Goal: Information Seeking & Learning: Check status

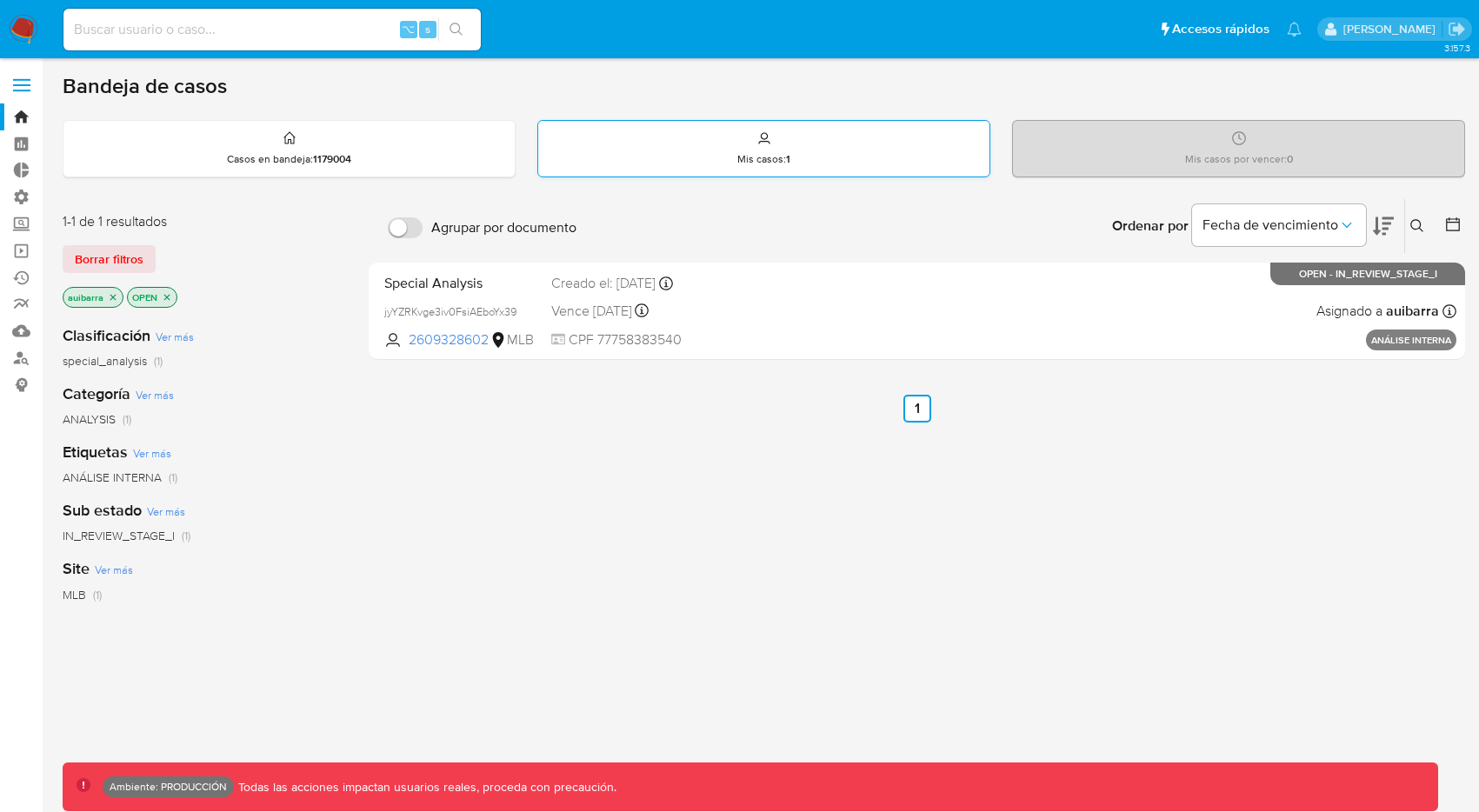
click at [699, 163] on div "Mis casos : 1" at bounding box center [764, 148] width 451 height 55
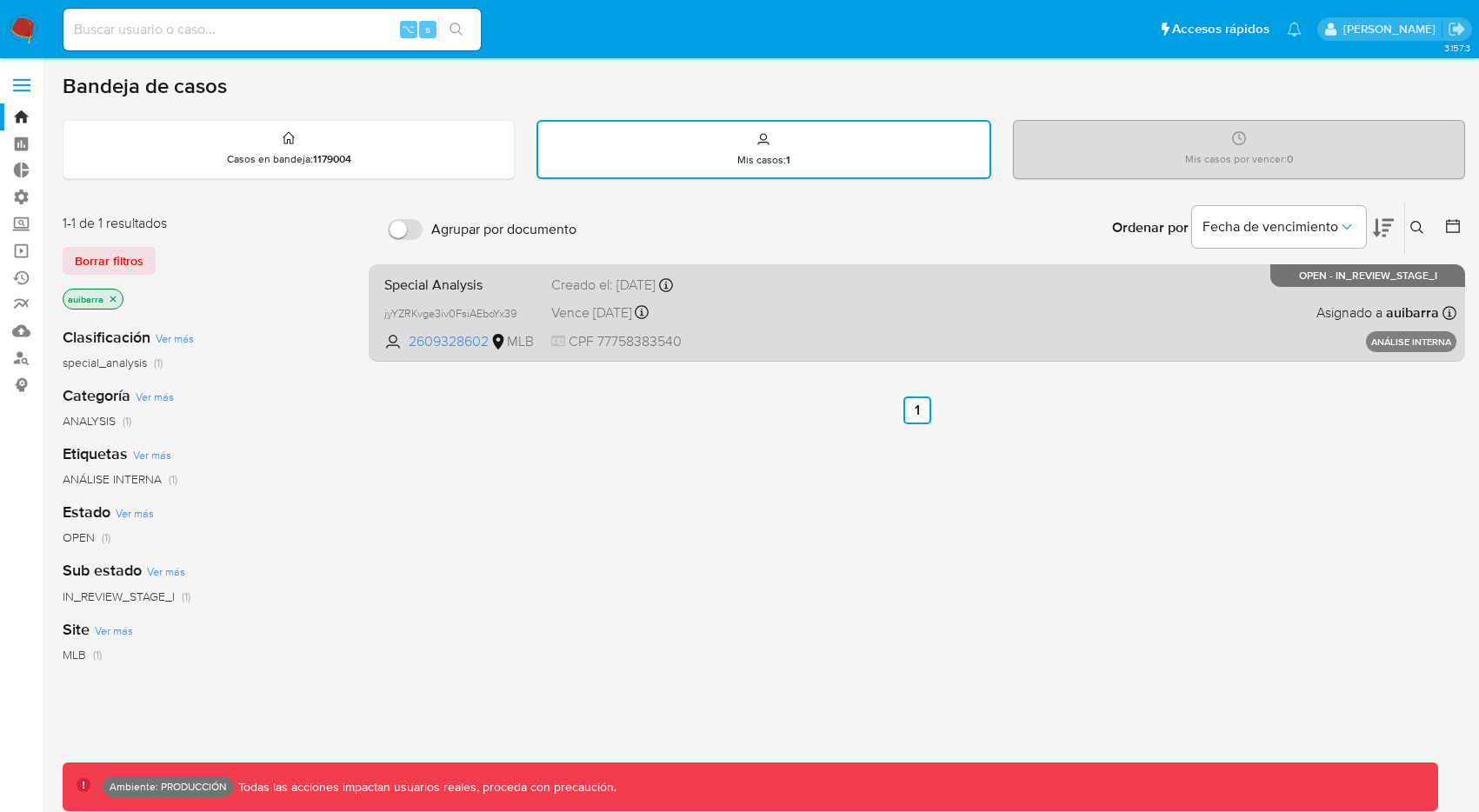
click at [749, 297] on div "Special Analysis jyYZRKvge3iv0FsiAEboYx39 2609328602 MLB Creado el: [DATE] Crea…" at bounding box center [917, 313] width 1079 height 88
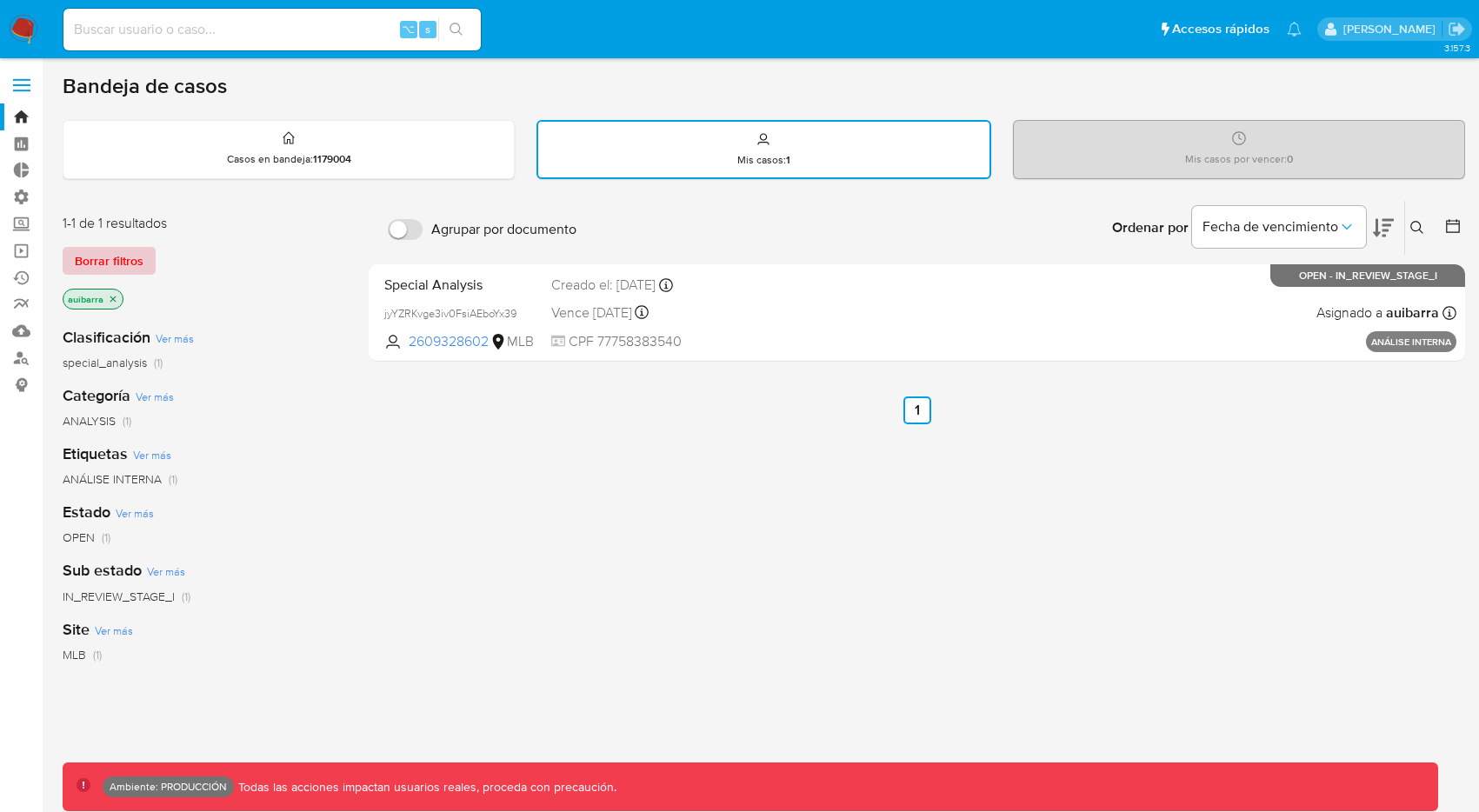
click at [119, 262] on span "Borrar filtros" at bounding box center [109, 261] width 69 height 25
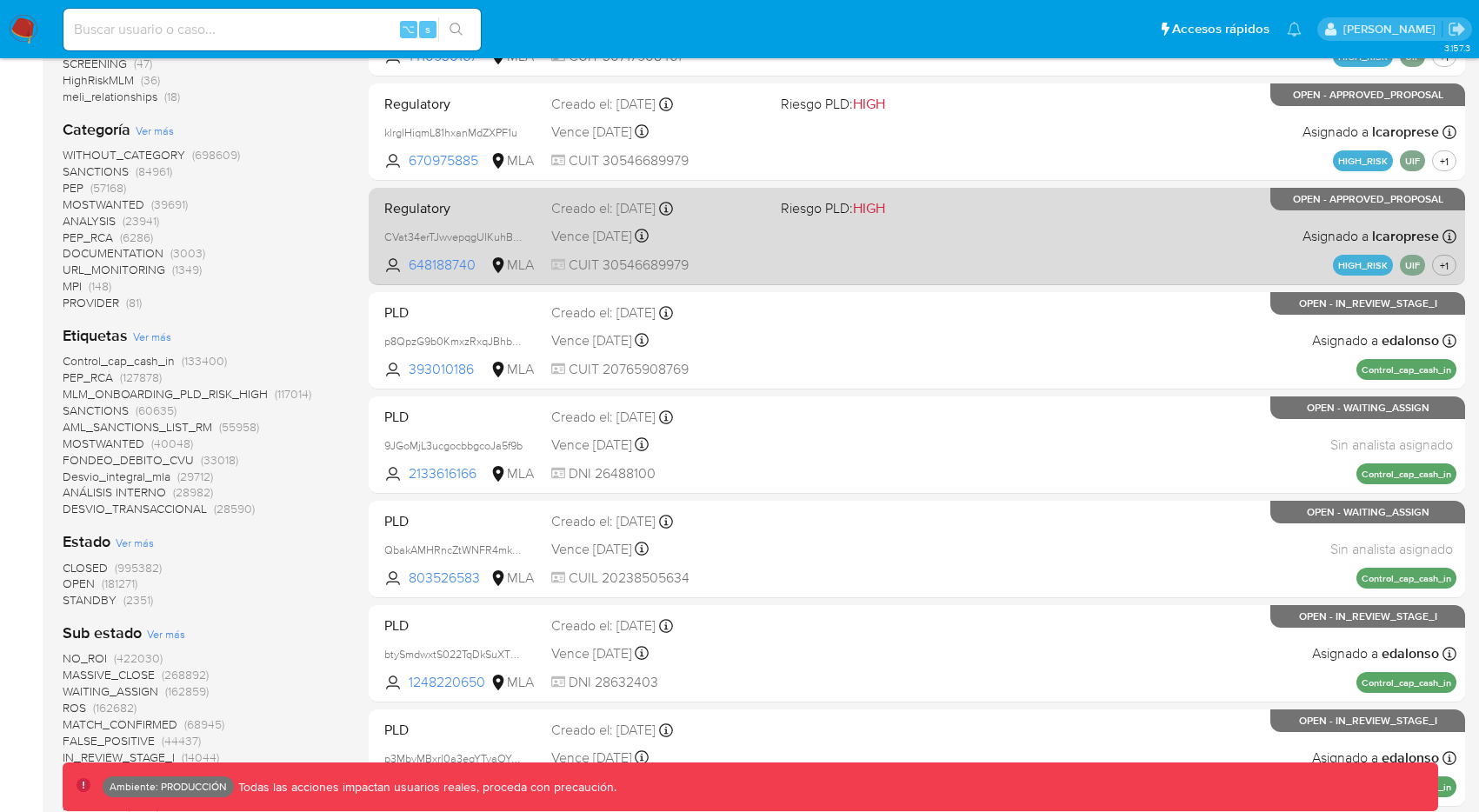
scroll to position [433, 0]
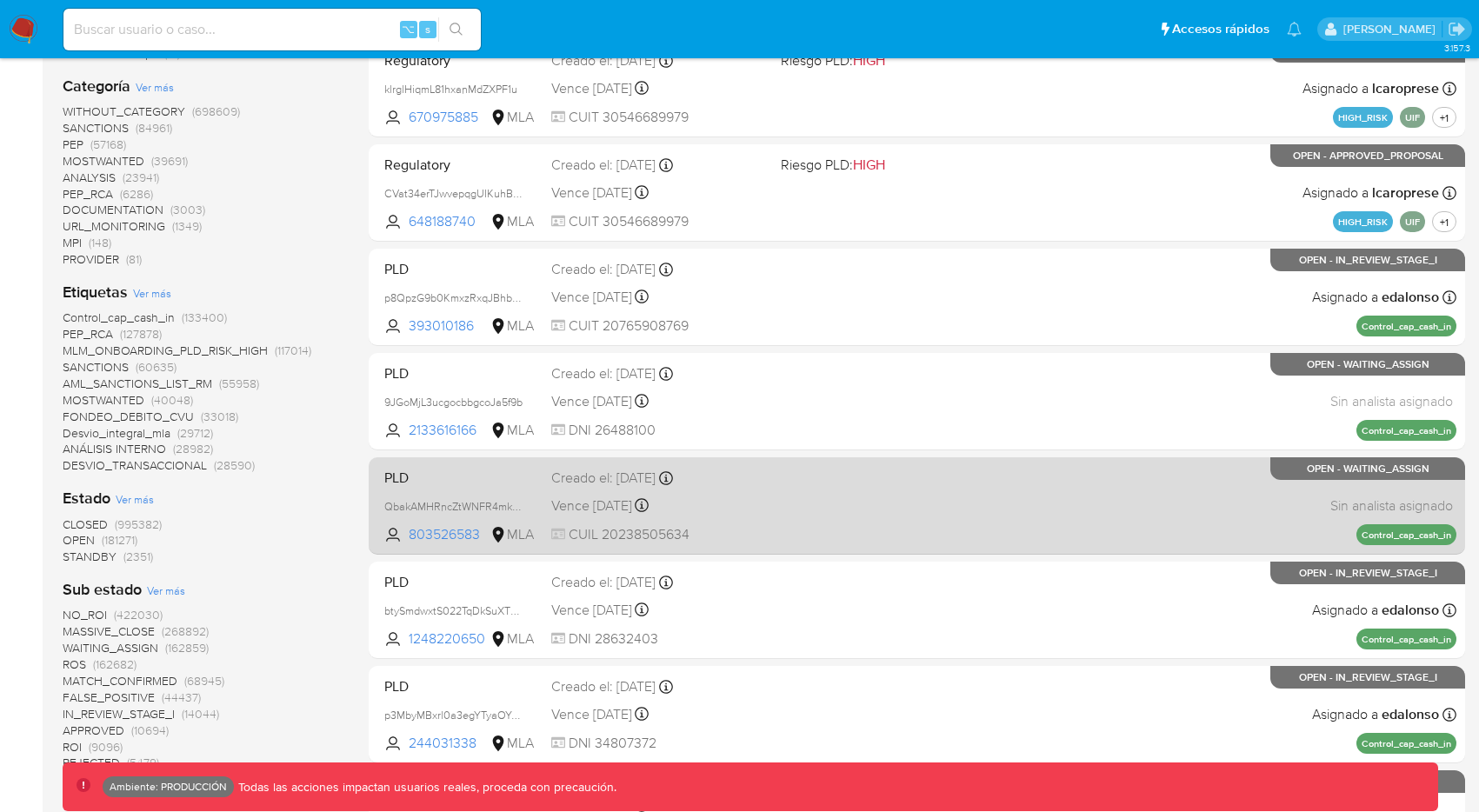
click at [727, 512] on div "Vence in 5 months Vence el 22/01/2026 23:26:20" at bounding box center [660, 505] width 216 height 24
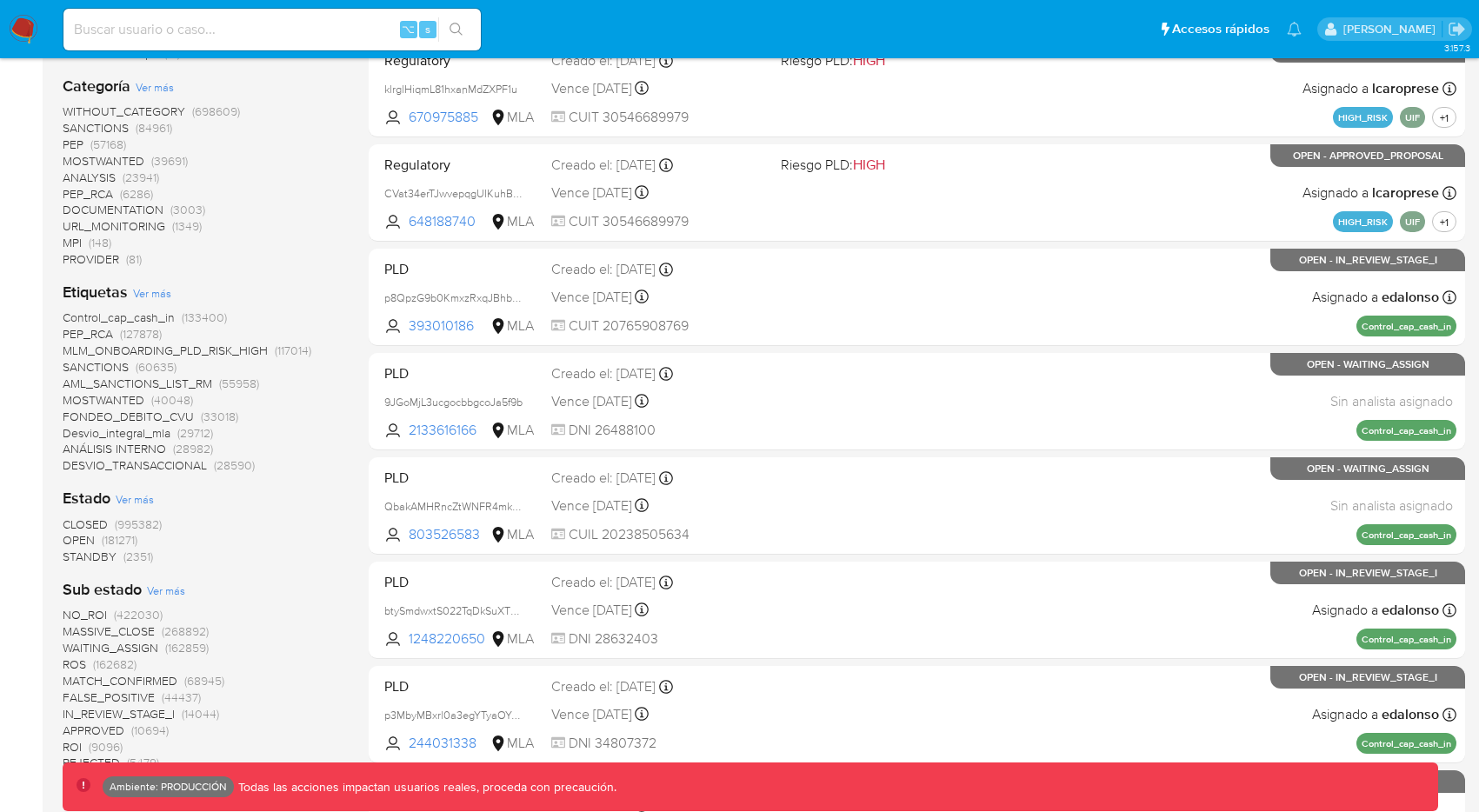
click at [88, 526] on span "CLOSED" at bounding box center [84, 524] width 45 height 18
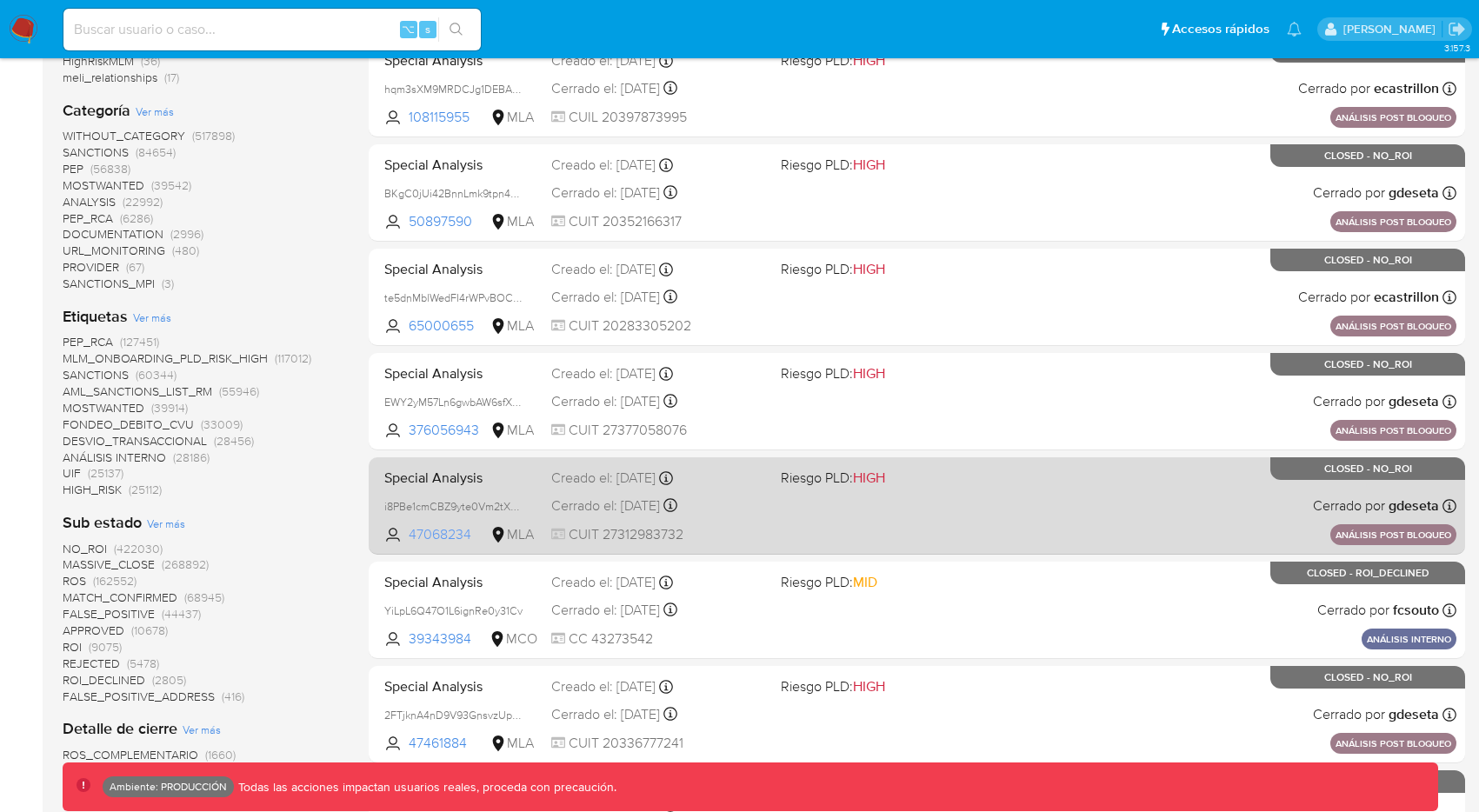
click at [447, 536] on span "47068234" at bounding box center [447, 535] width 78 height 19
click at [617, 506] on div "Cerrado el: 04/09/2025 Cerrado el: 04/09/2025 16:40:35" at bounding box center [660, 506] width 216 height 19
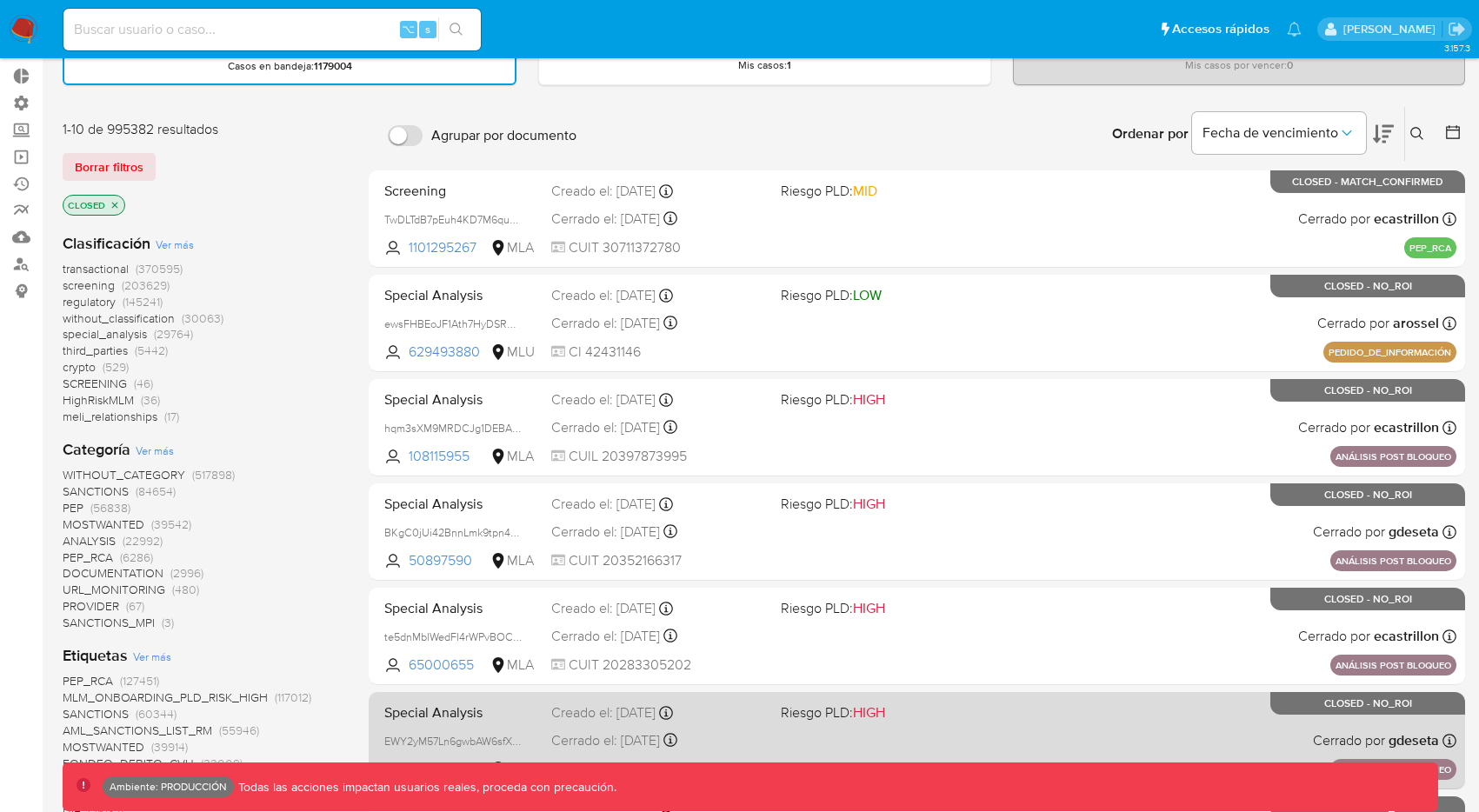
scroll to position [92, 0]
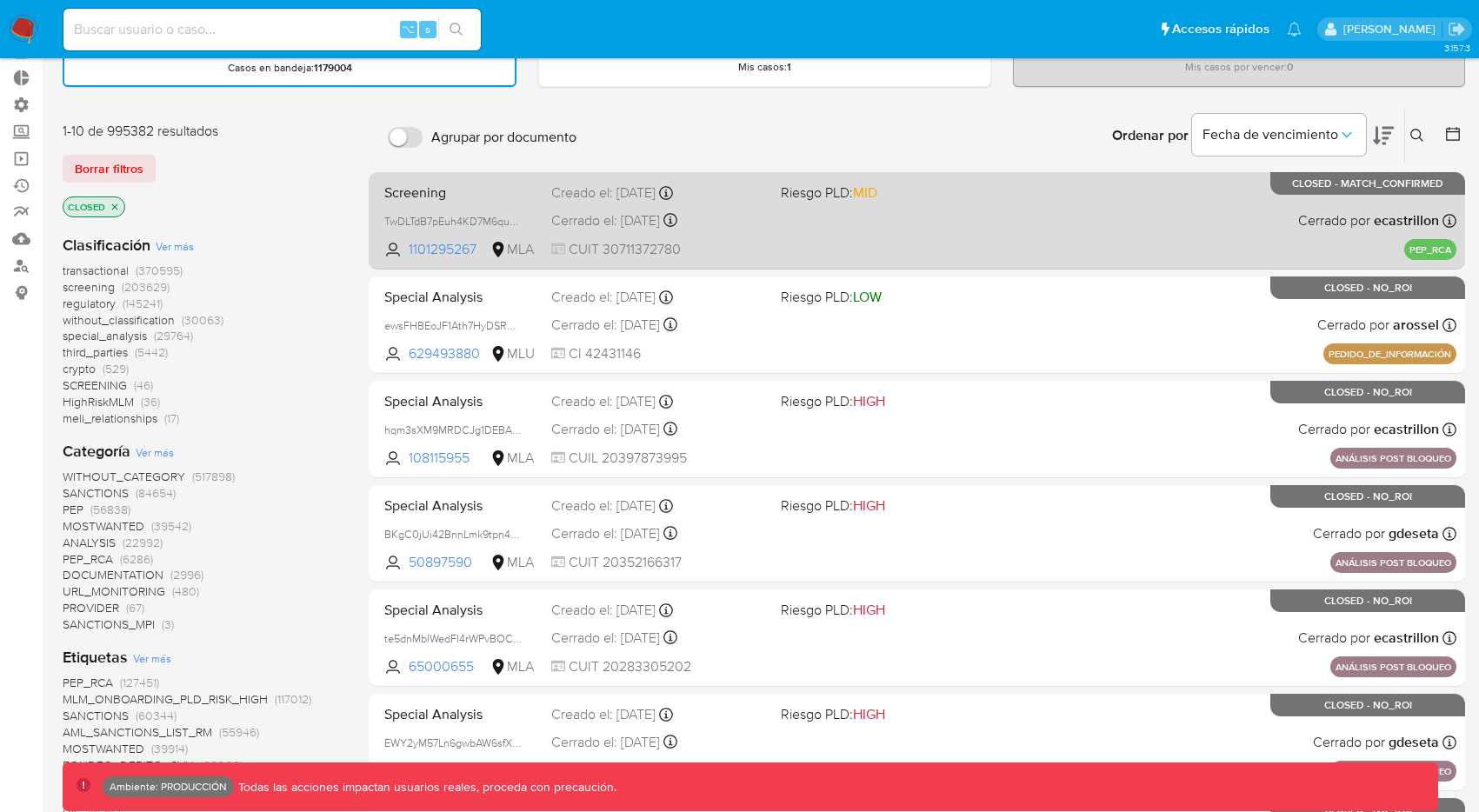
click at [728, 252] on span "CUIT 30711372780" at bounding box center [660, 249] width 216 height 19
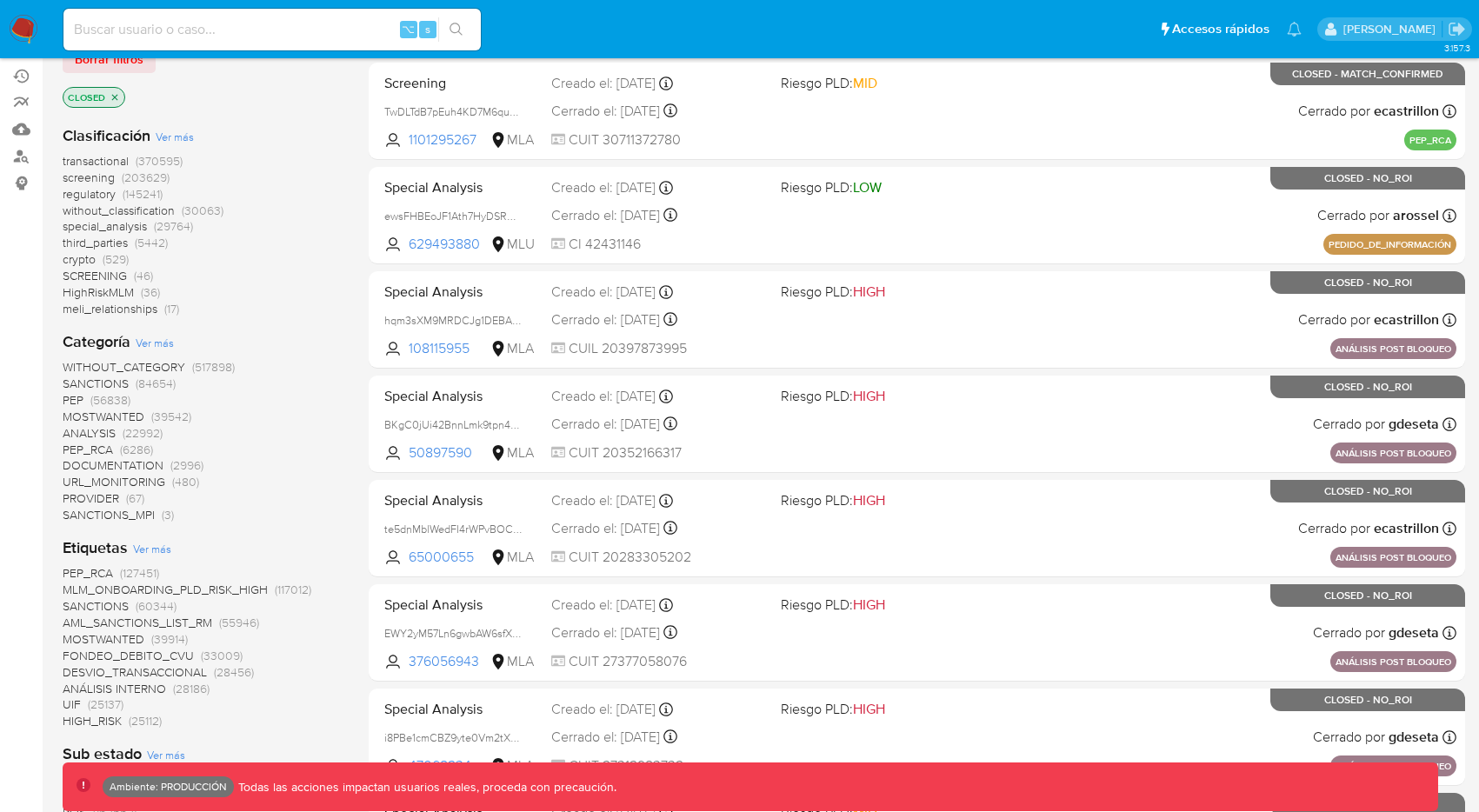
scroll to position [203, 0]
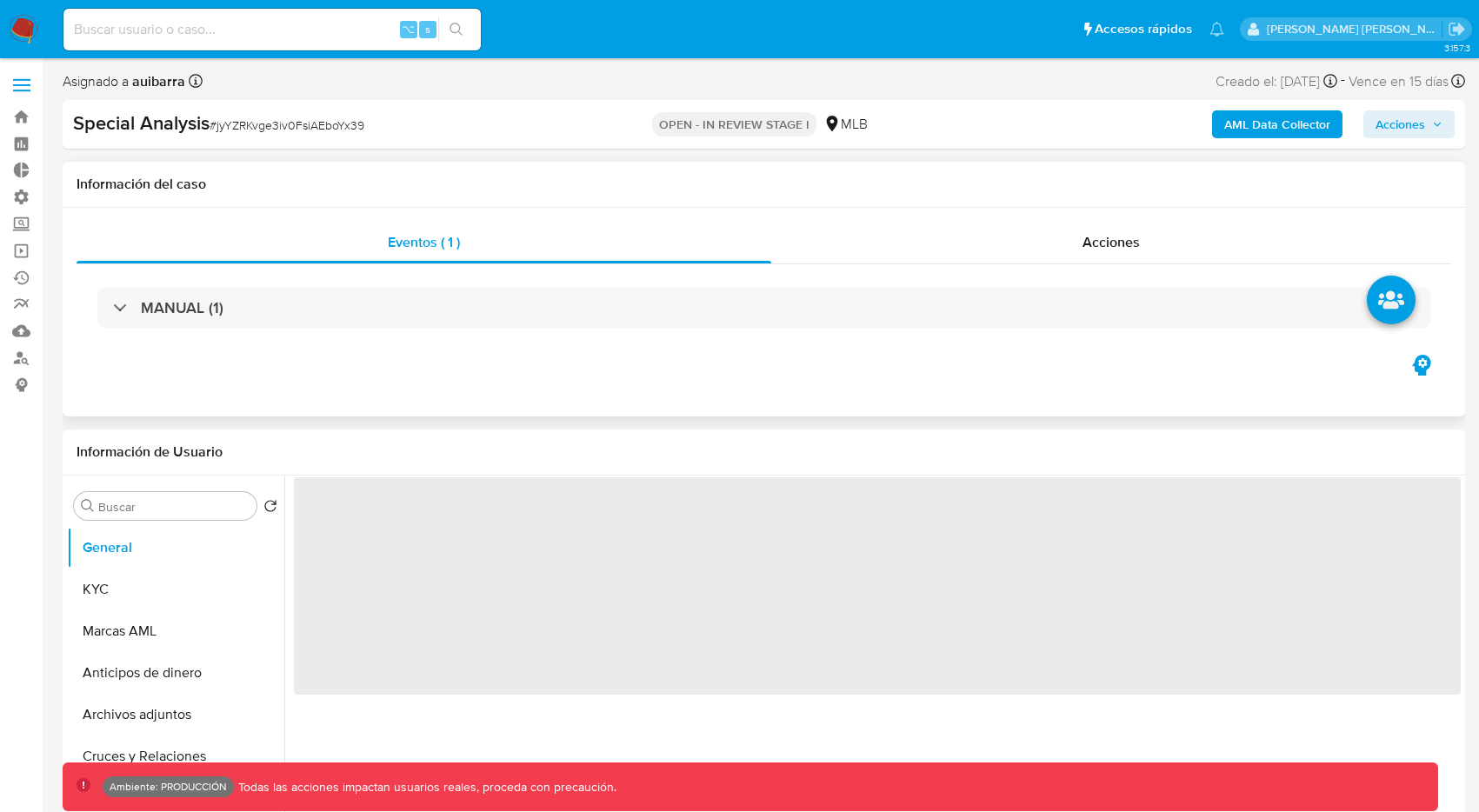
click at [880, 206] on div "Información del caso" at bounding box center [763, 184] width 1403 height 46
click at [873, 241] on div "Acciones" at bounding box center [1111, 242] width 680 height 42
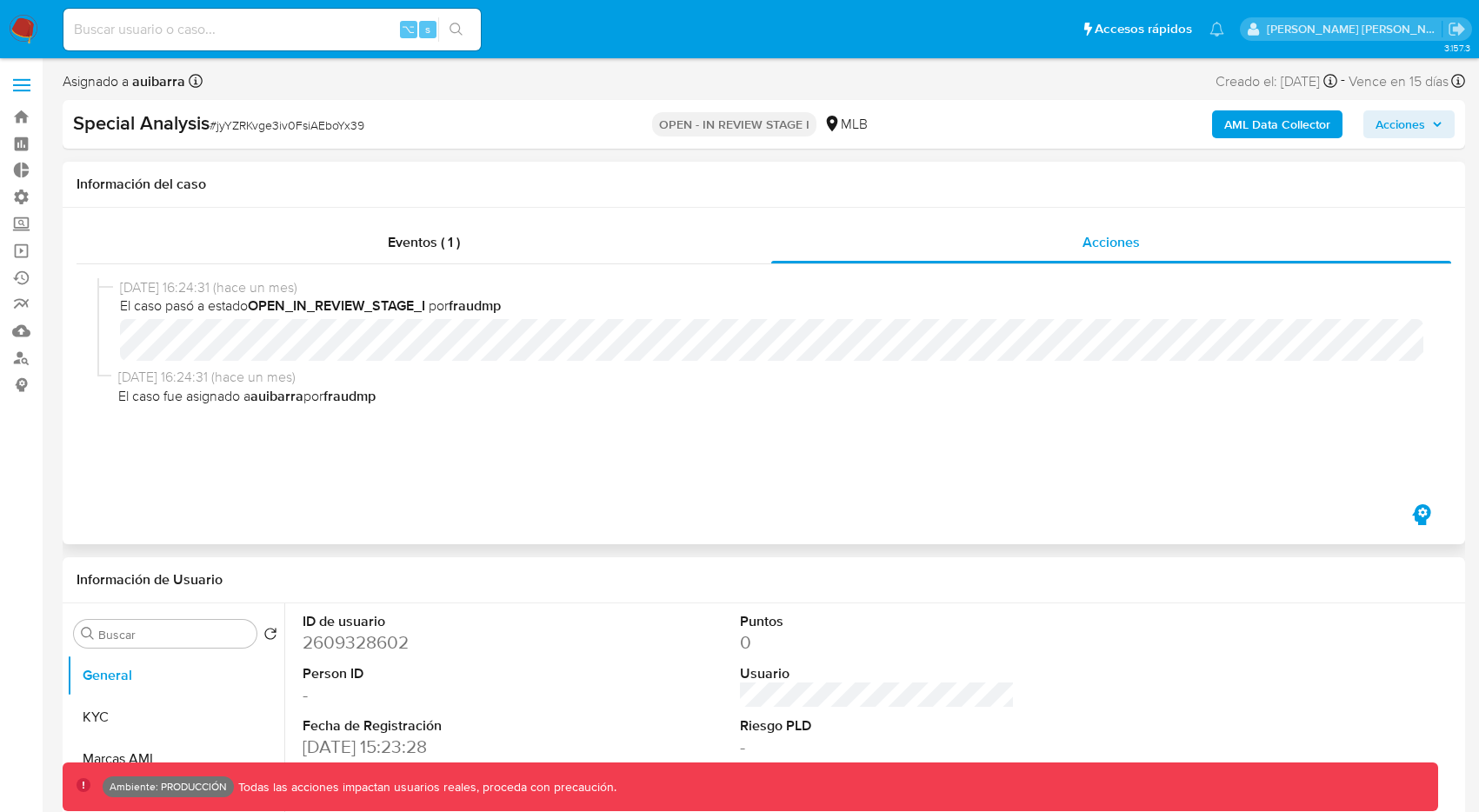
select select "10"
click at [1420, 126] on span "Acciones" at bounding box center [1400, 125] width 49 height 28
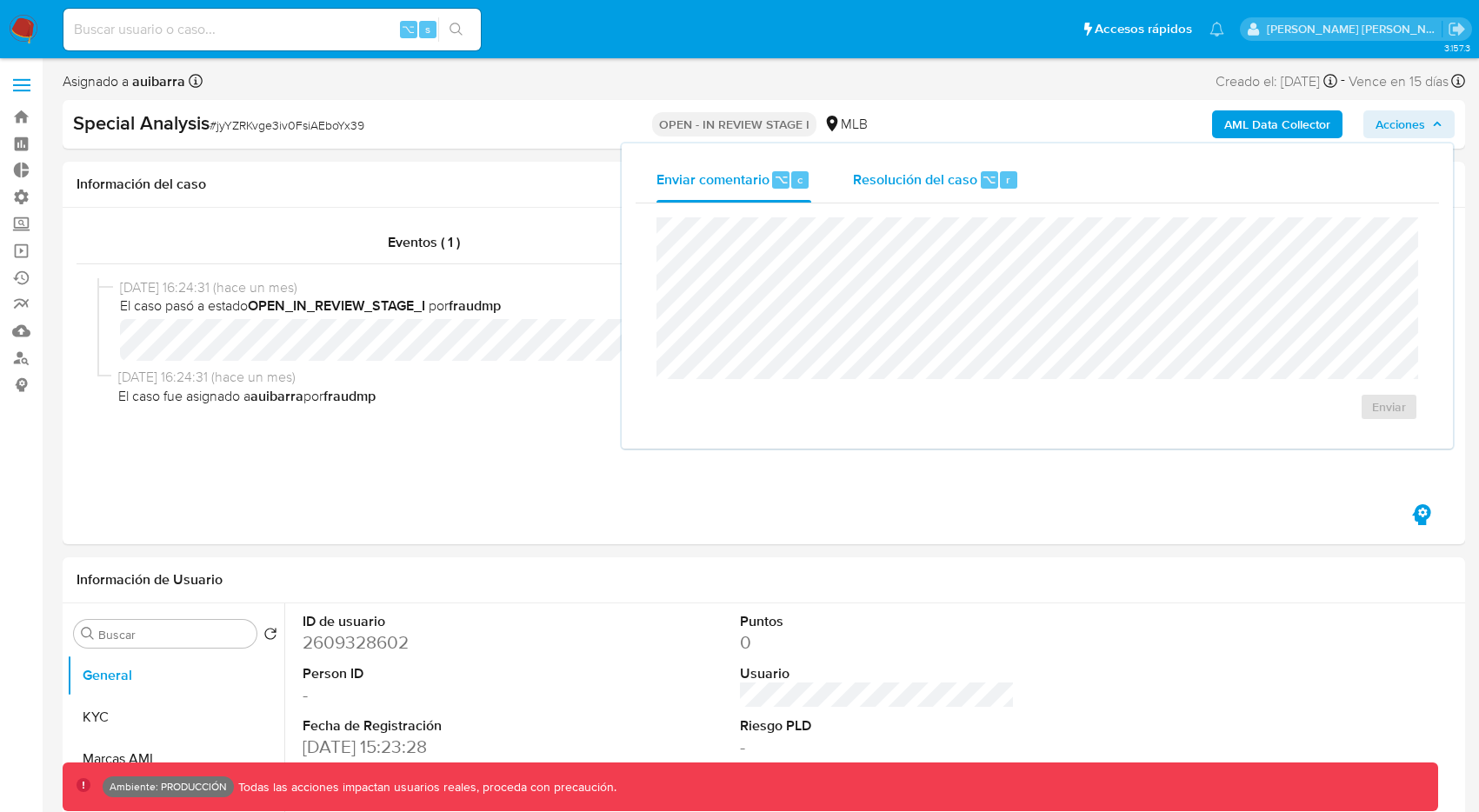
click at [884, 179] on span "Resolución del caso" at bounding box center [915, 178] width 125 height 20
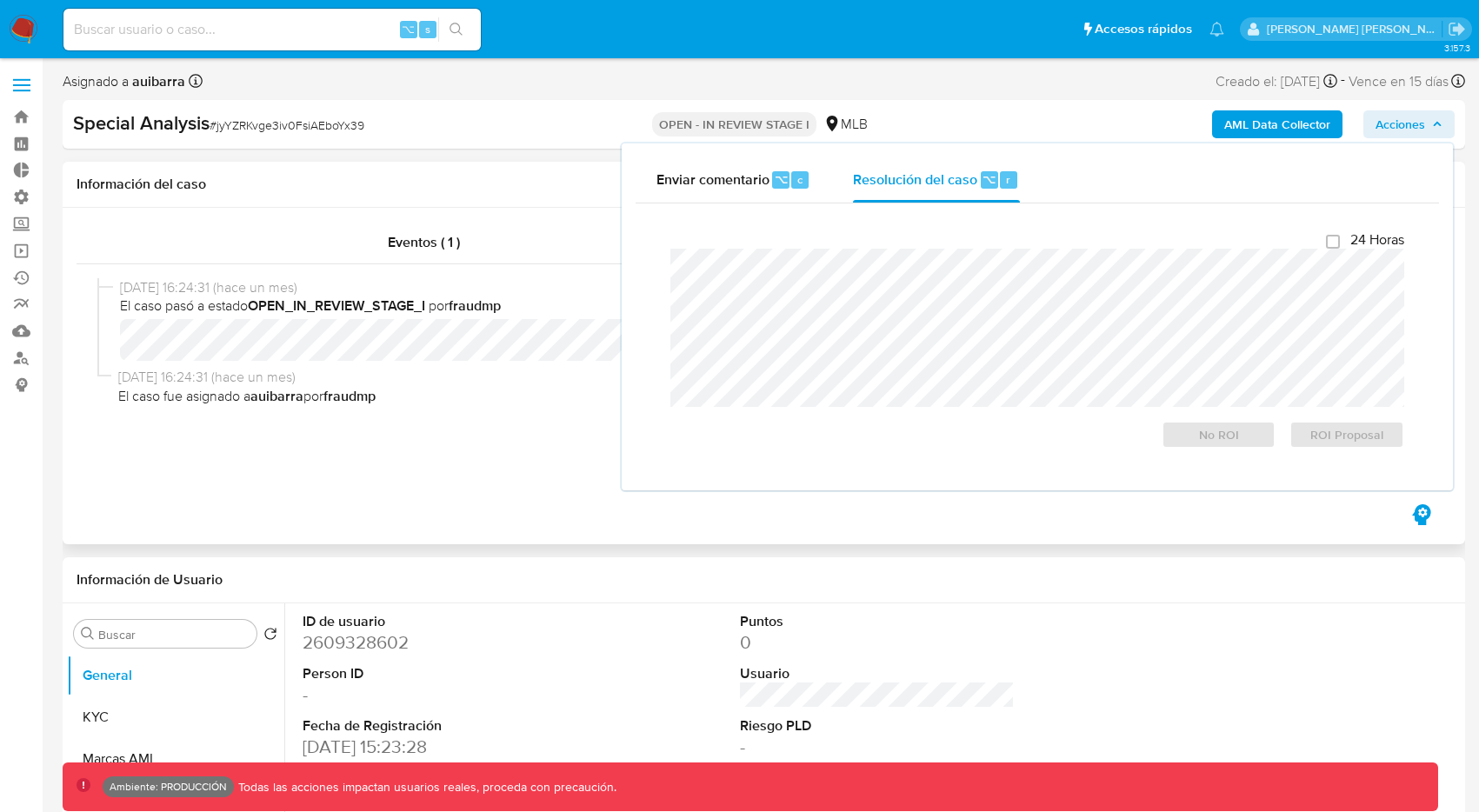
click at [575, 186] on h1 "Información del caso" at bounding box center [763, 184] width 1374 height 18
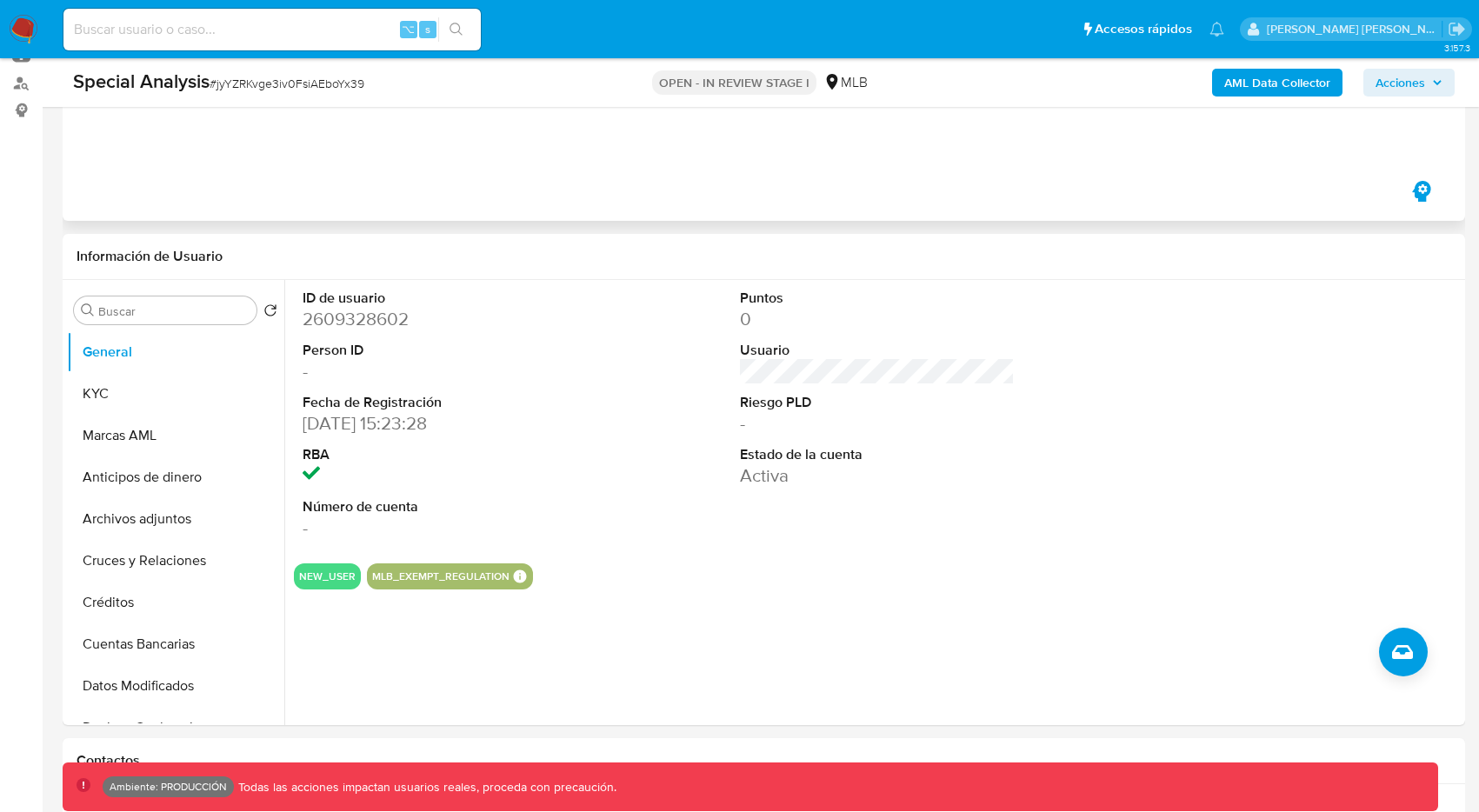
scroll to position [284, 0]
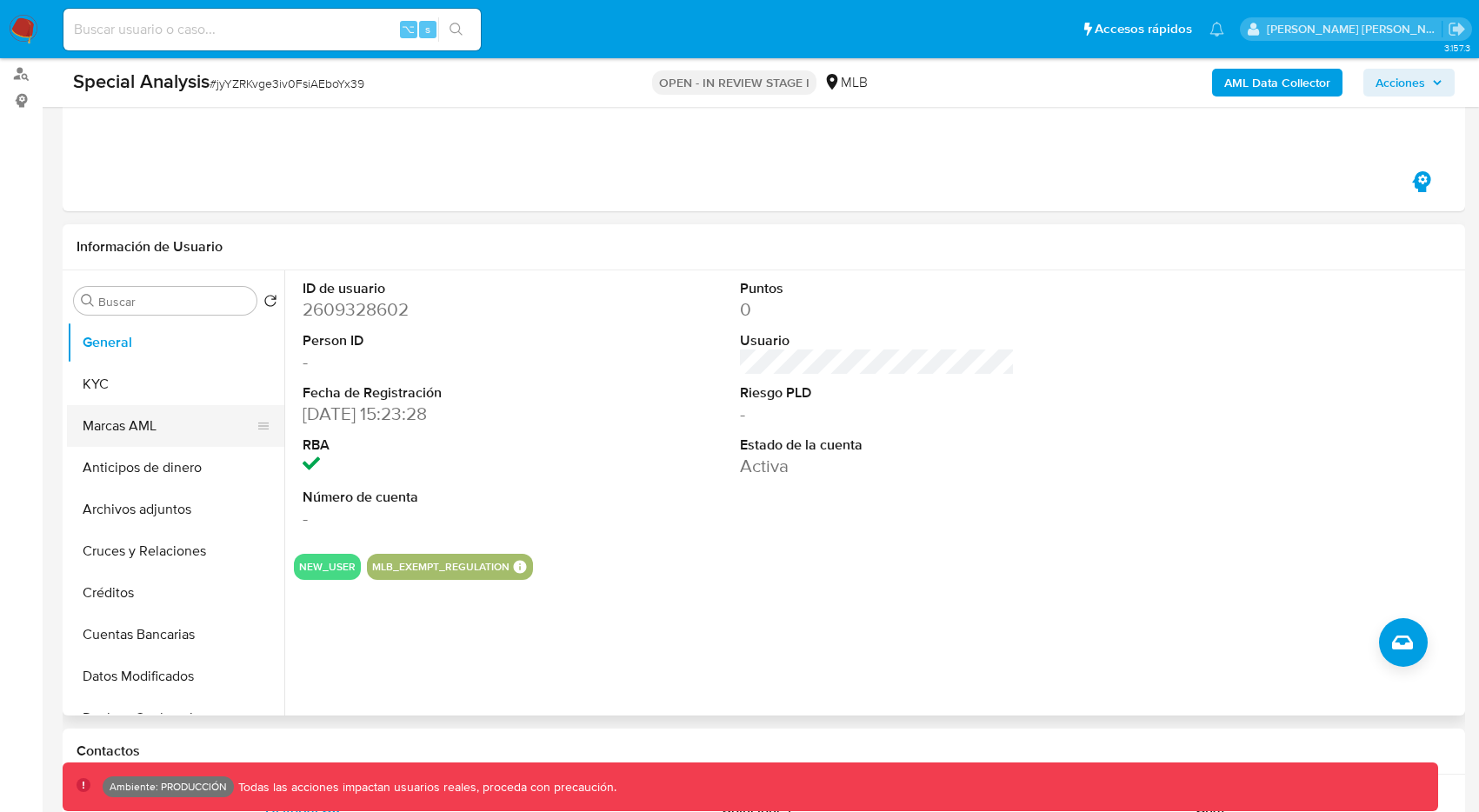
click at [213, 423] on button "Marcas AML" at bounding box center [169, 426] width 204 height 42
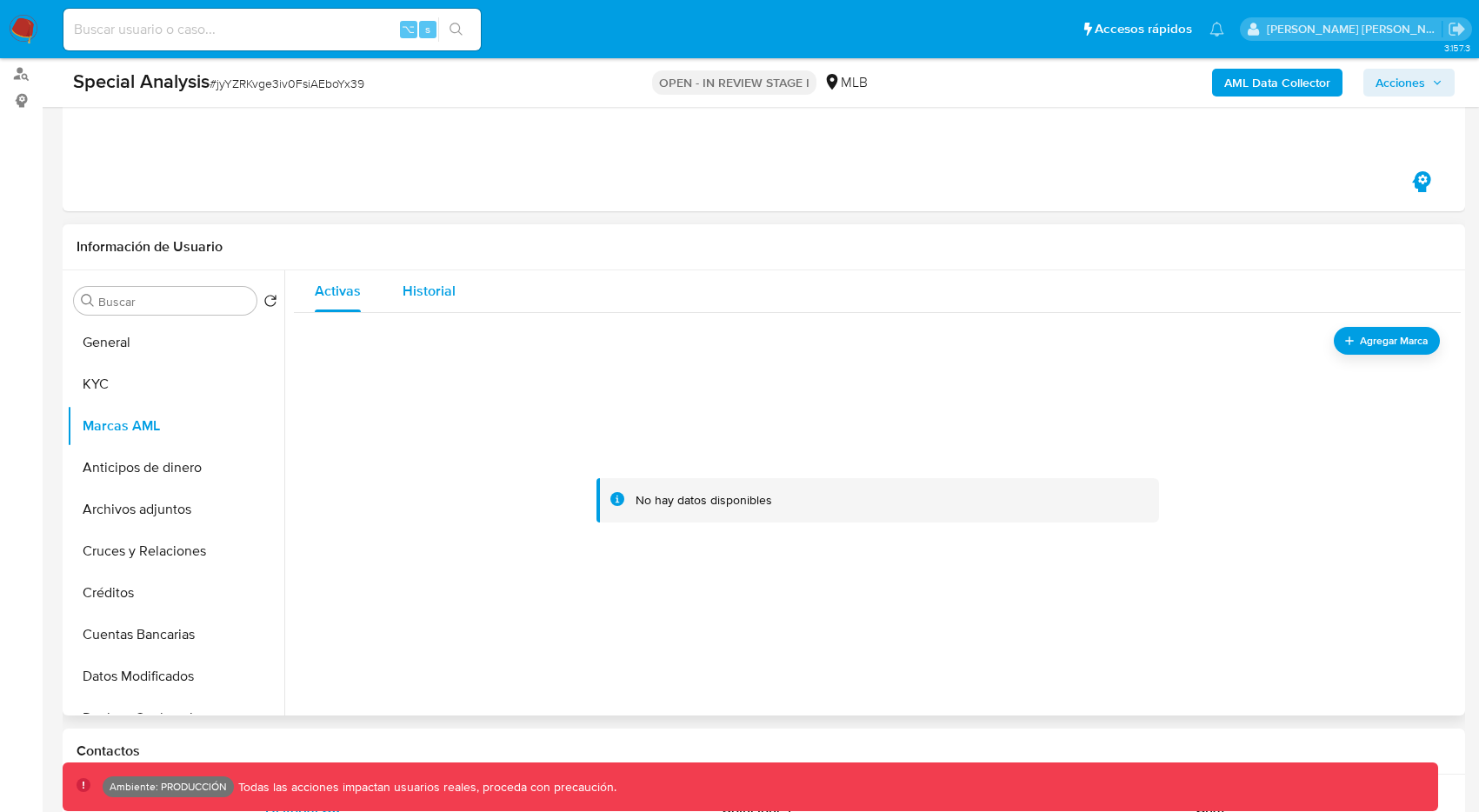
click at [433, 305] on div "Historial" at bounding box center [429, 291] width 53 height 42
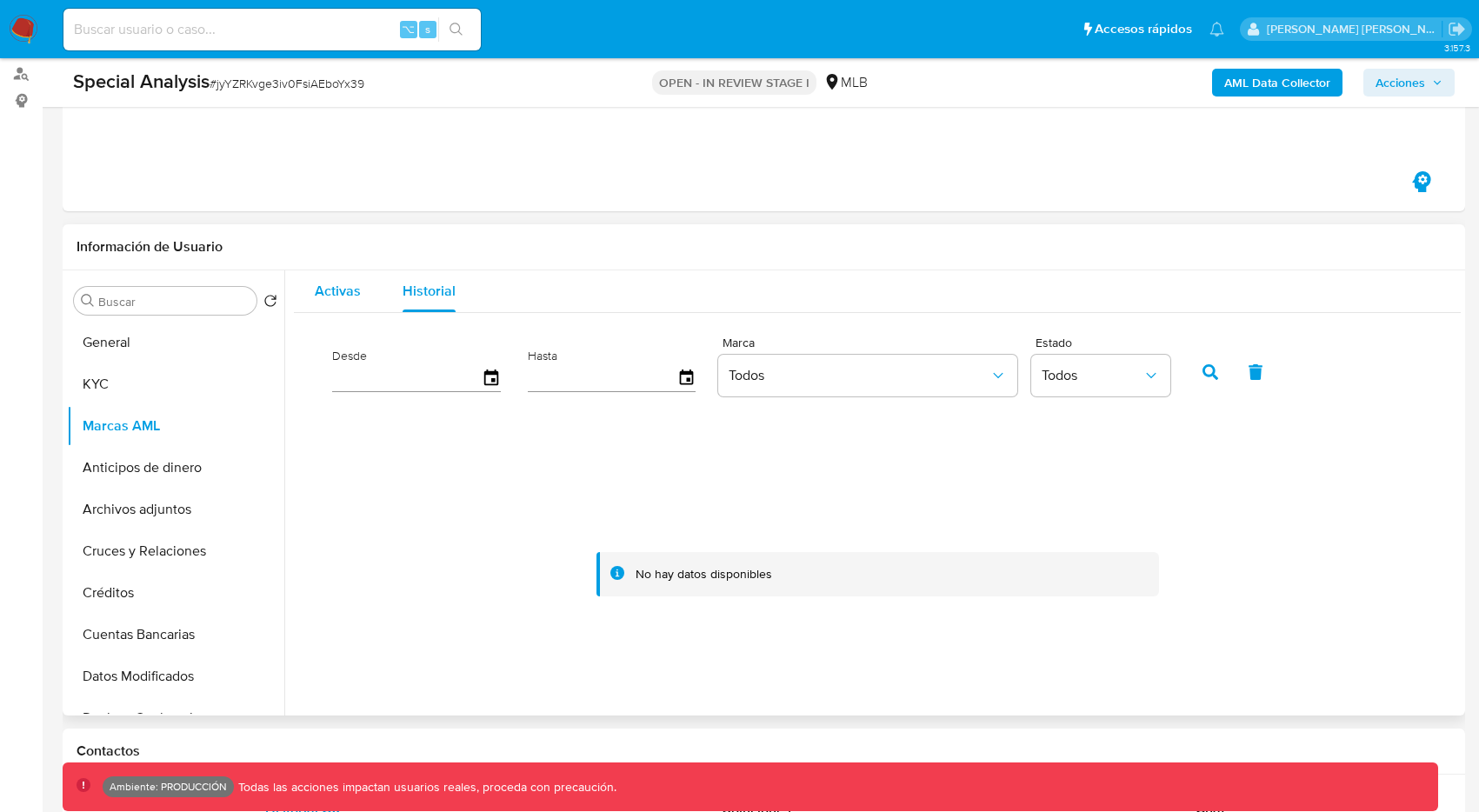
click at [346, 300] on span "Activas" at bounding box center [337, 291] width 46 height 20
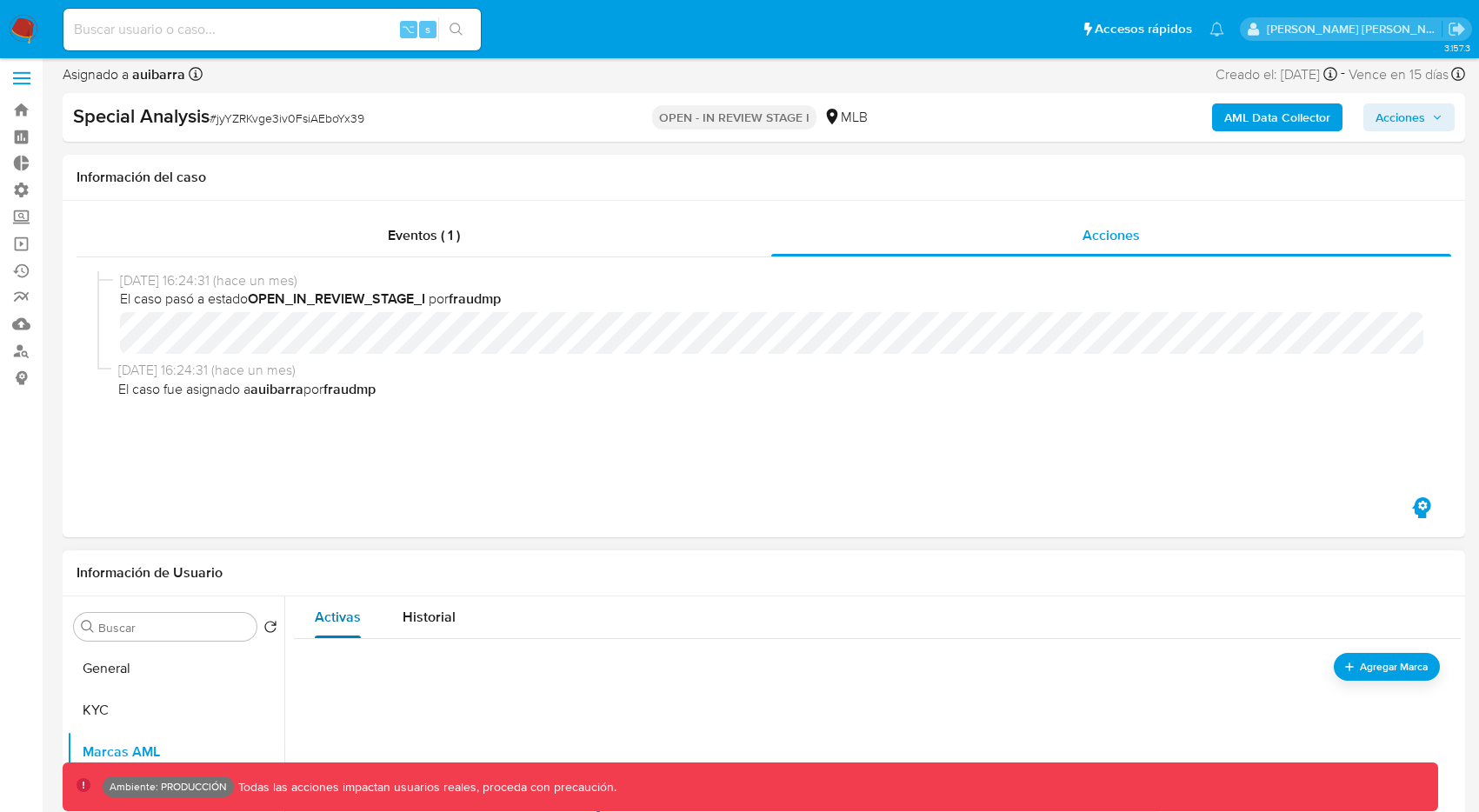
scroll to position [0, 0]
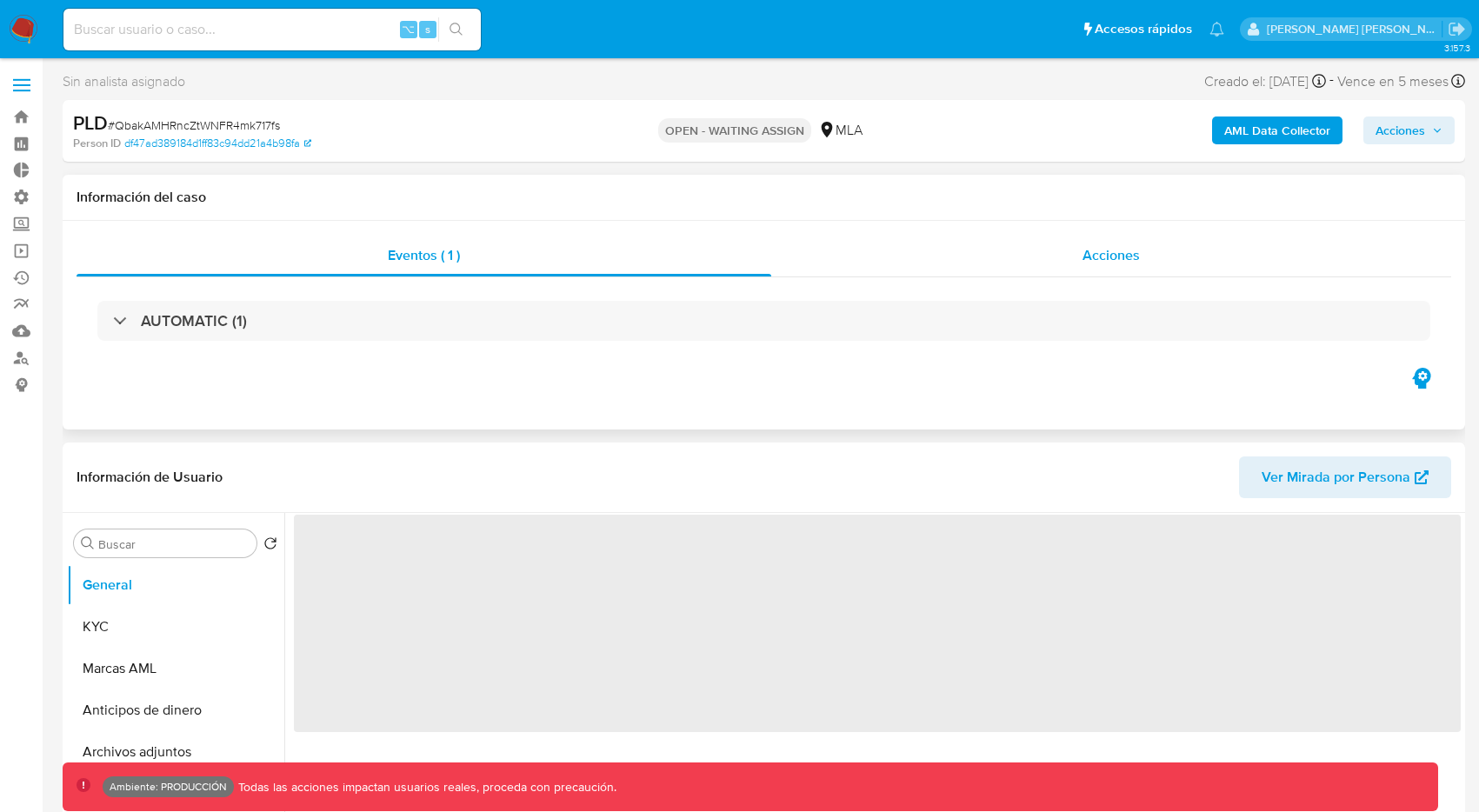
click at [858, 262] on div "Acciones" at bounding box center [1111, 255] width 680 height 42
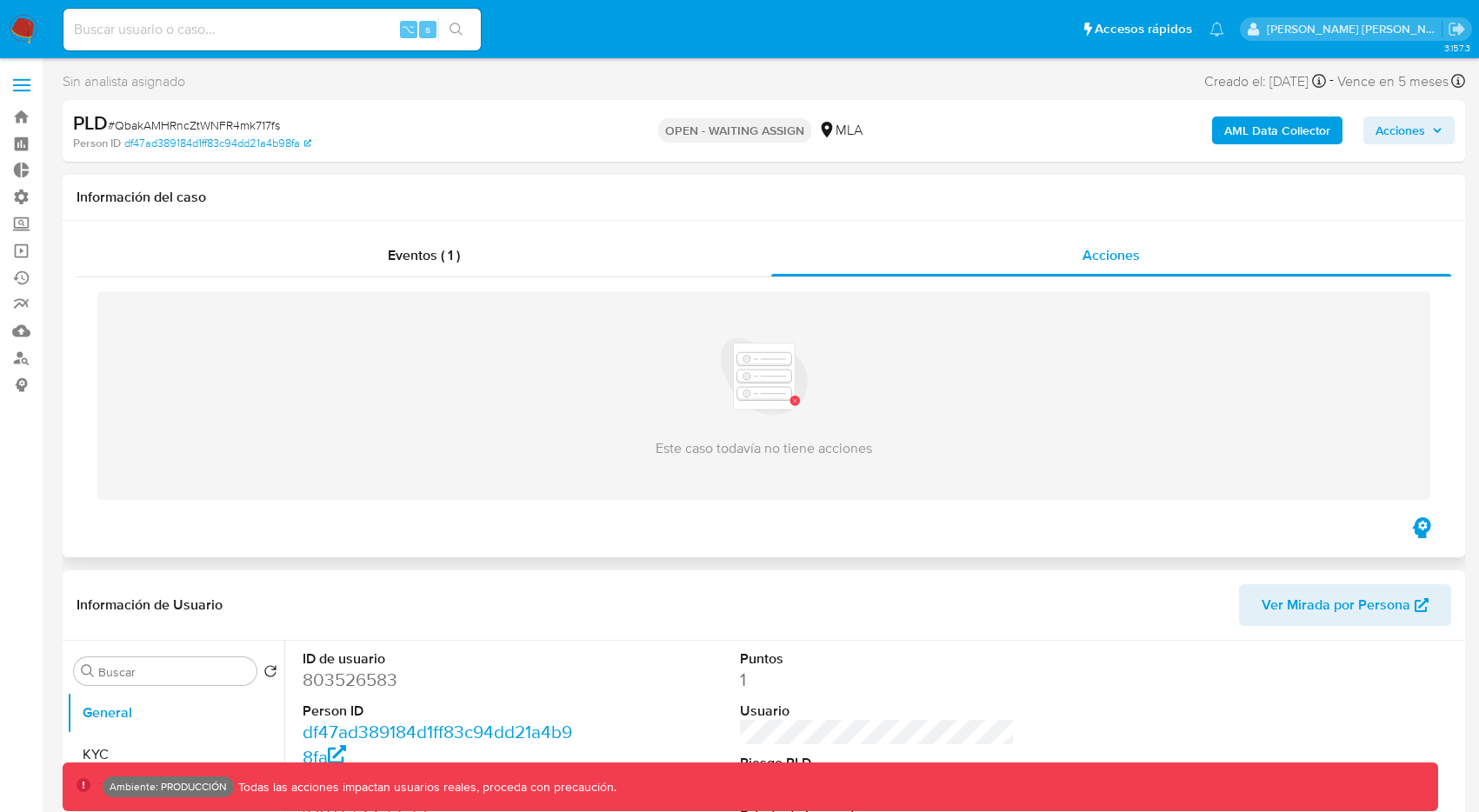
select select "10"
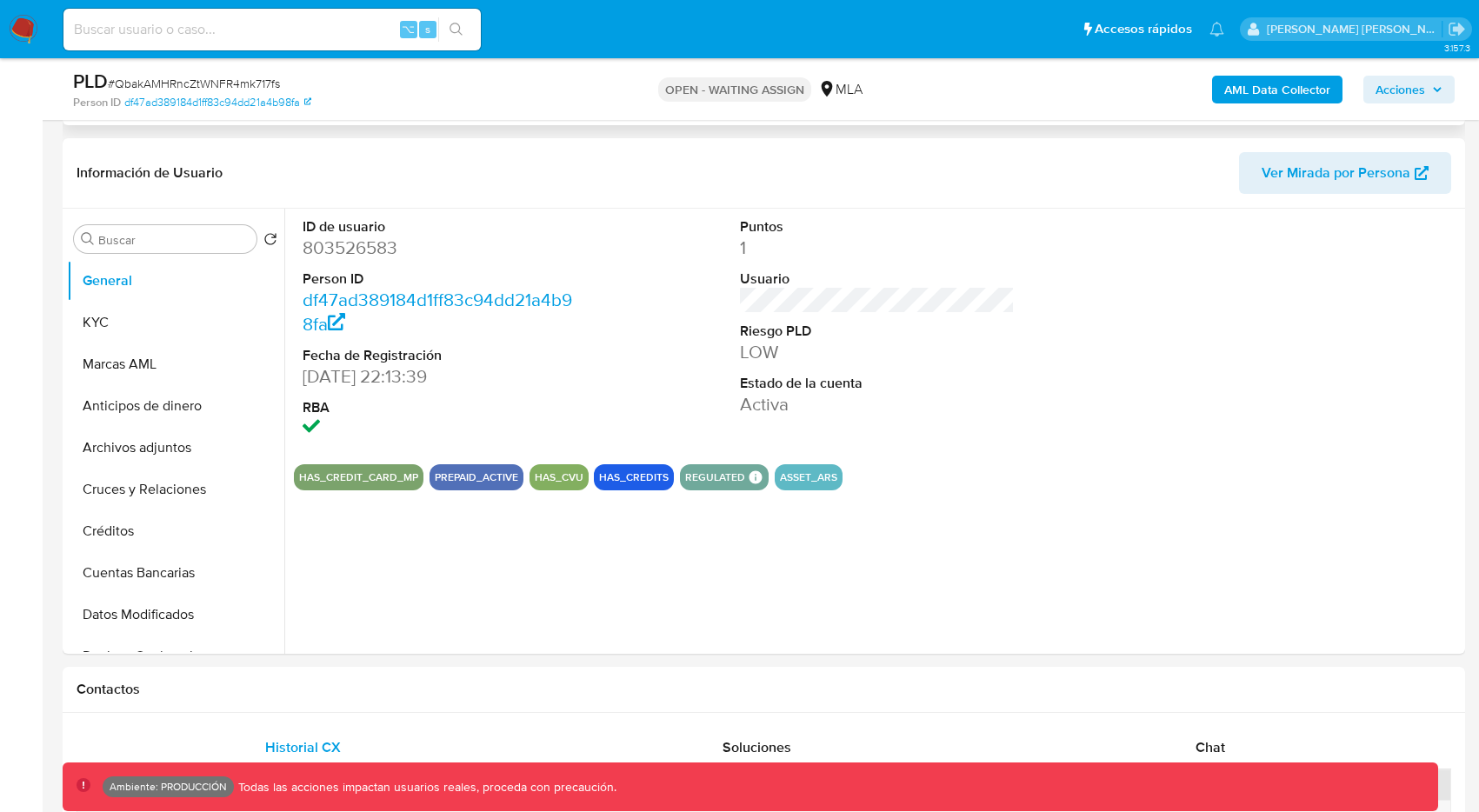
scroll to position [372, 0]
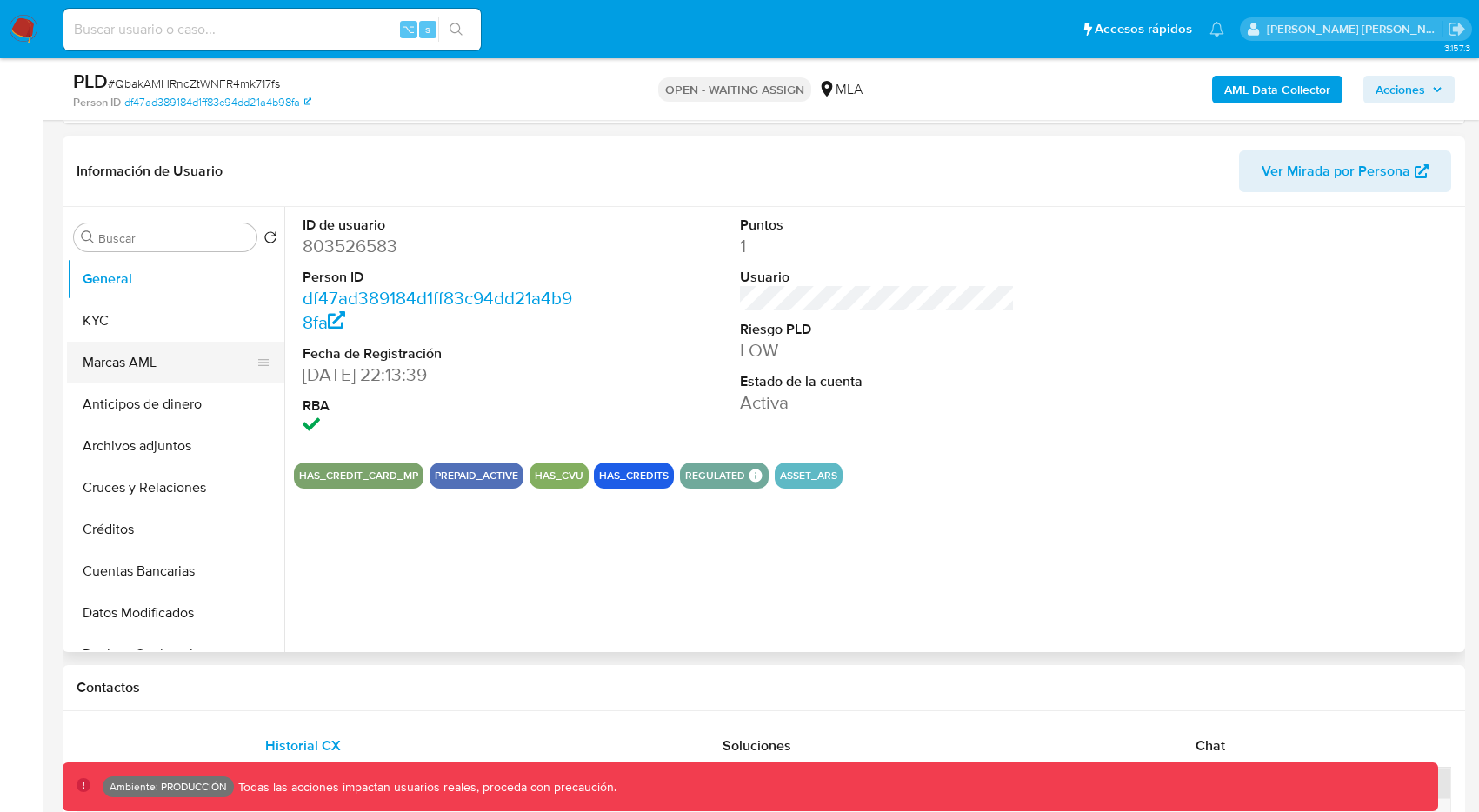
click at [198, 356] on button "Marcas AML" at bounding box center [169, 363] width 204 height 42
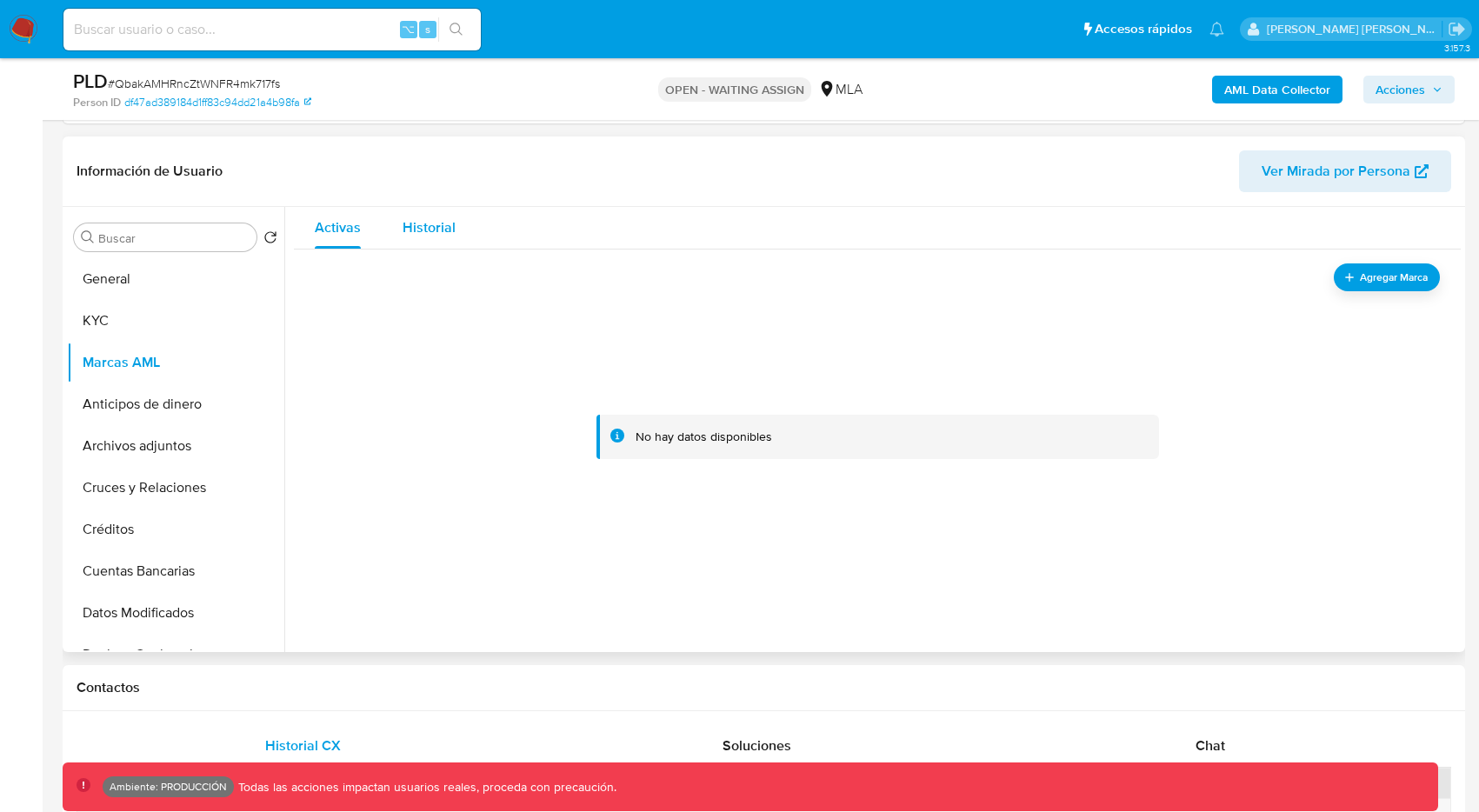
click at [445, 231] on span "Historial" at bounding box center [429, 227] width 53 height 20
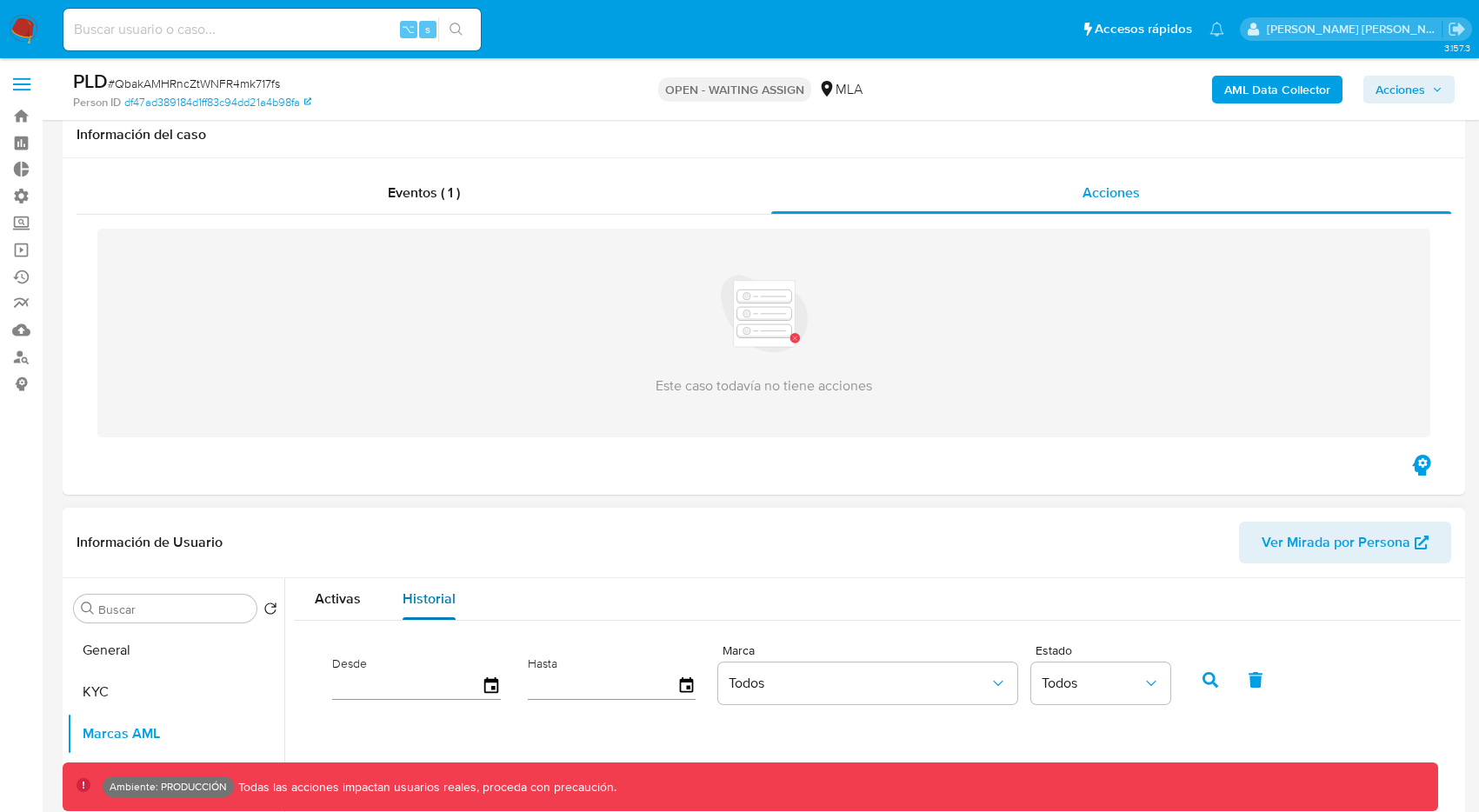
scroll to position [0, 0]
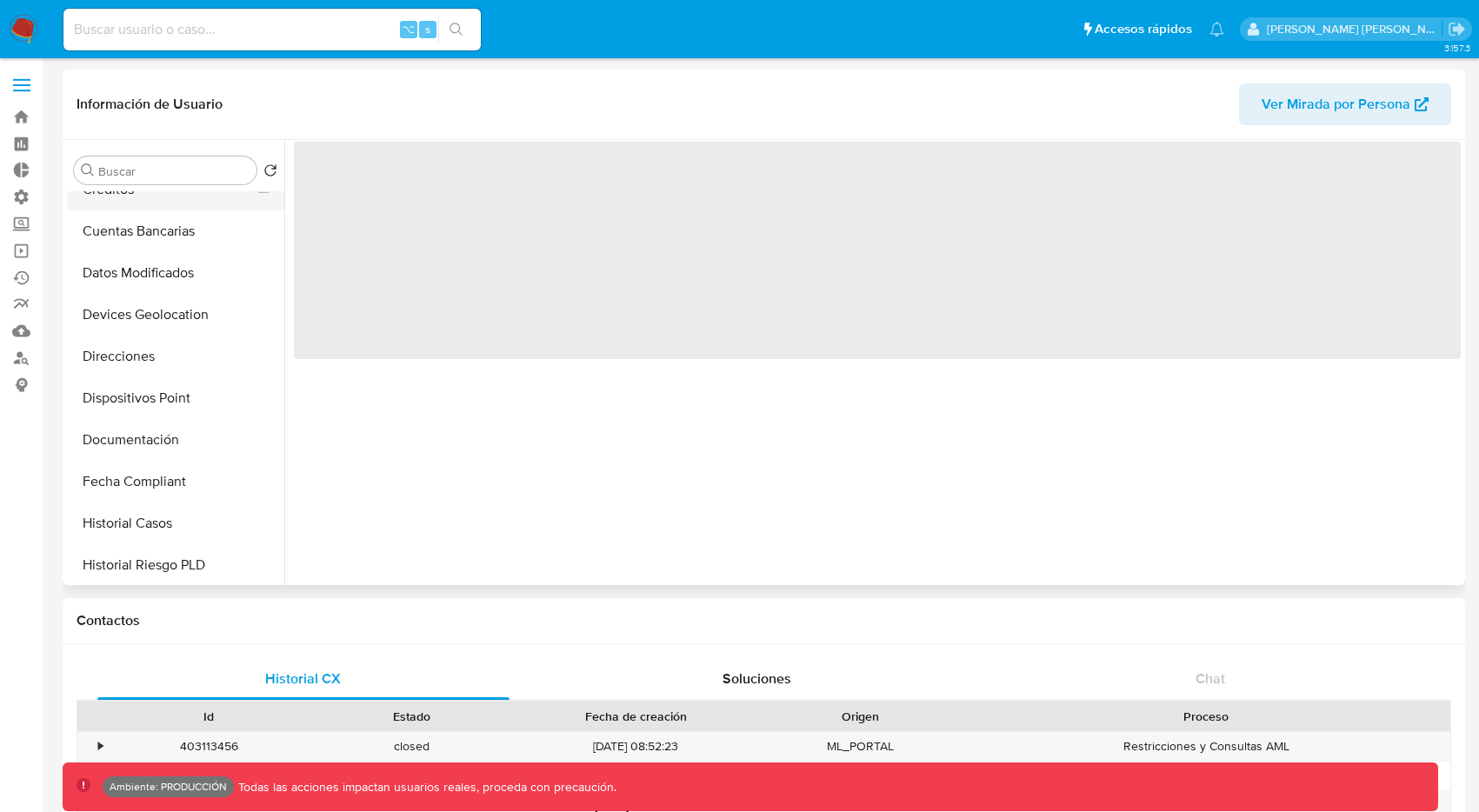
scroll to position [35, 0]
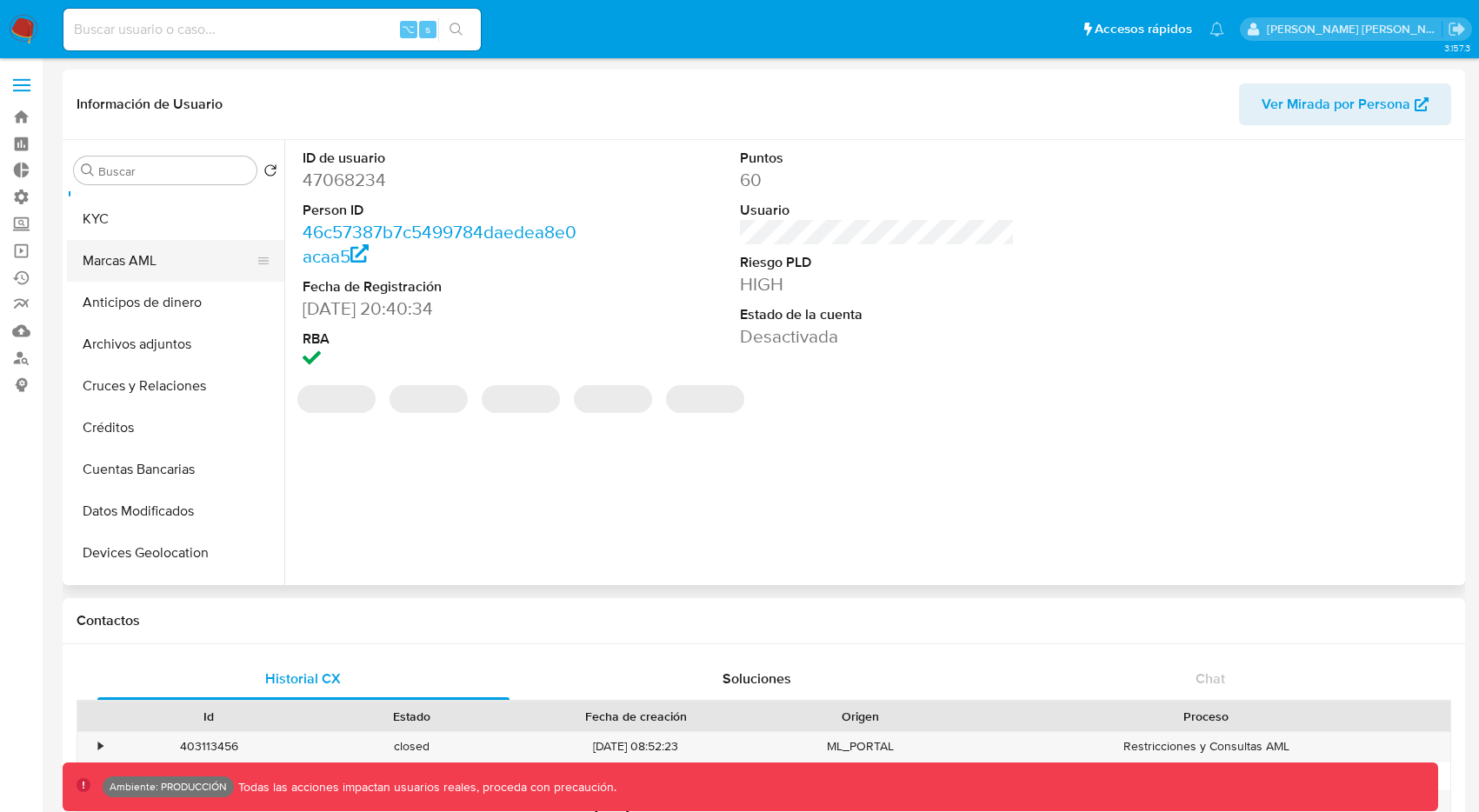
click at [194, 261] on button "Marcas AML" at bounding box center [169, 261] width 204 height 42
select select "10"
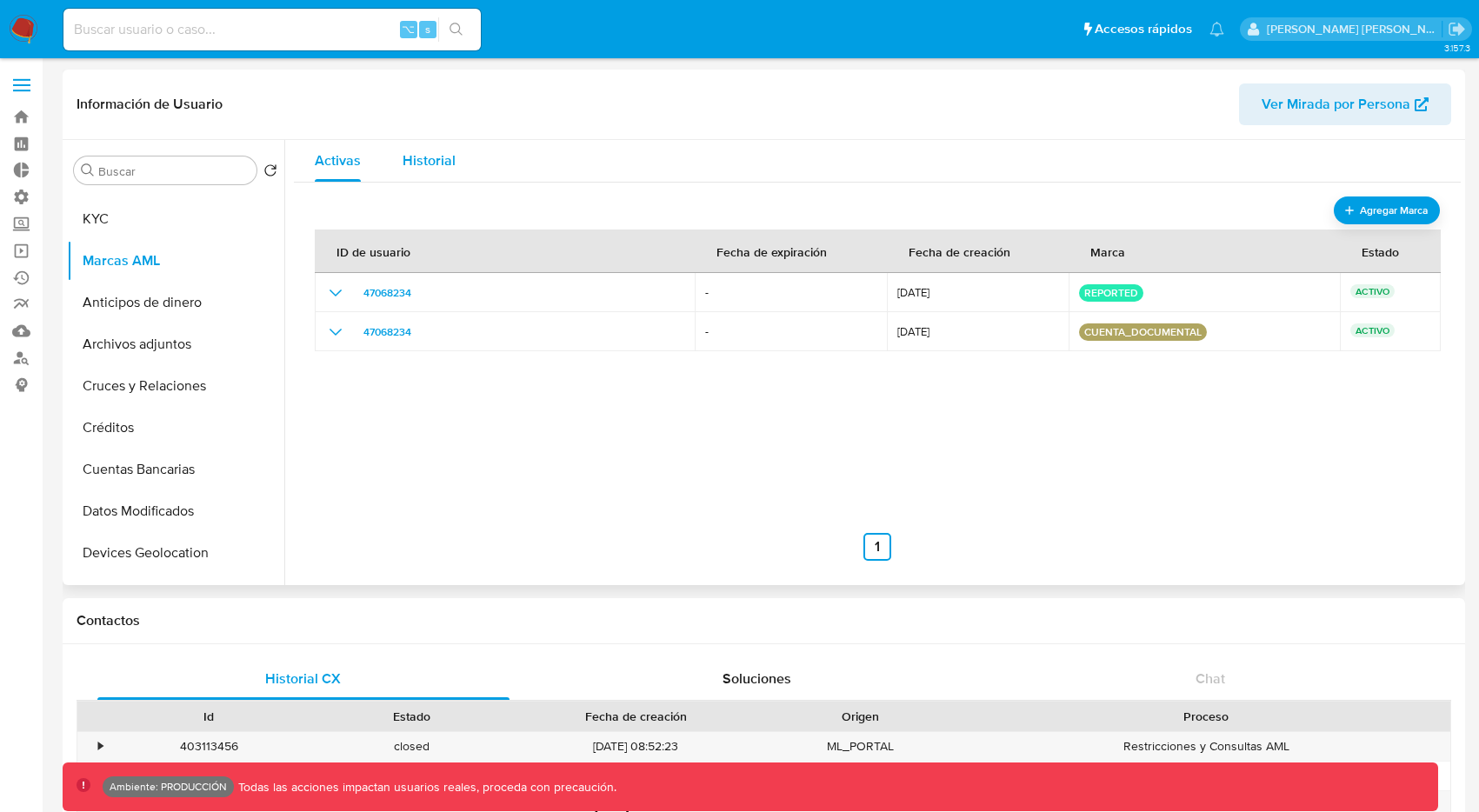
click at [437, 160] on span "Historial" at bounding box center [429, 160] width 53 height 20
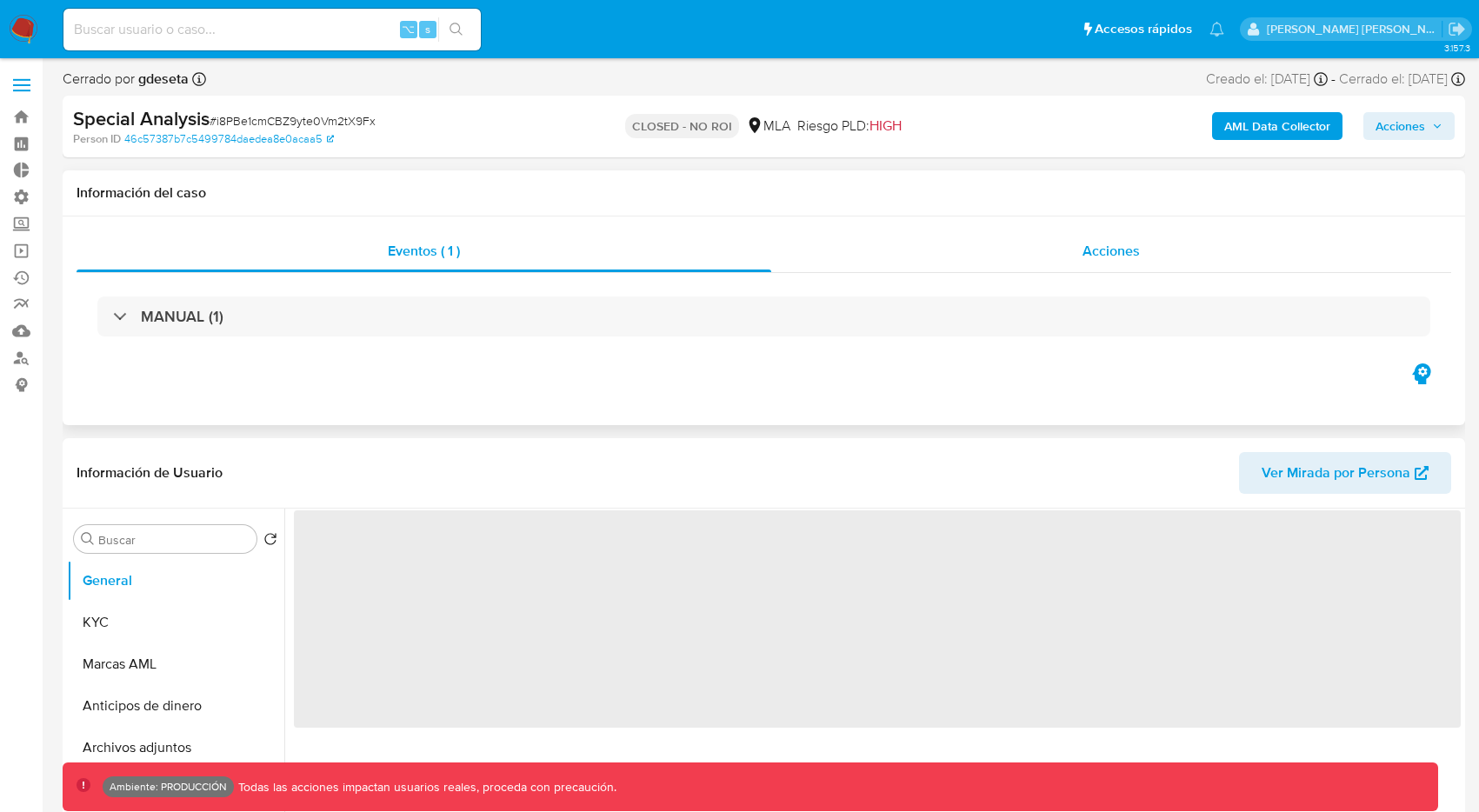
click at [907, 262] on div "Acciones" at bounding box center [1111, 251] width 680 height 42
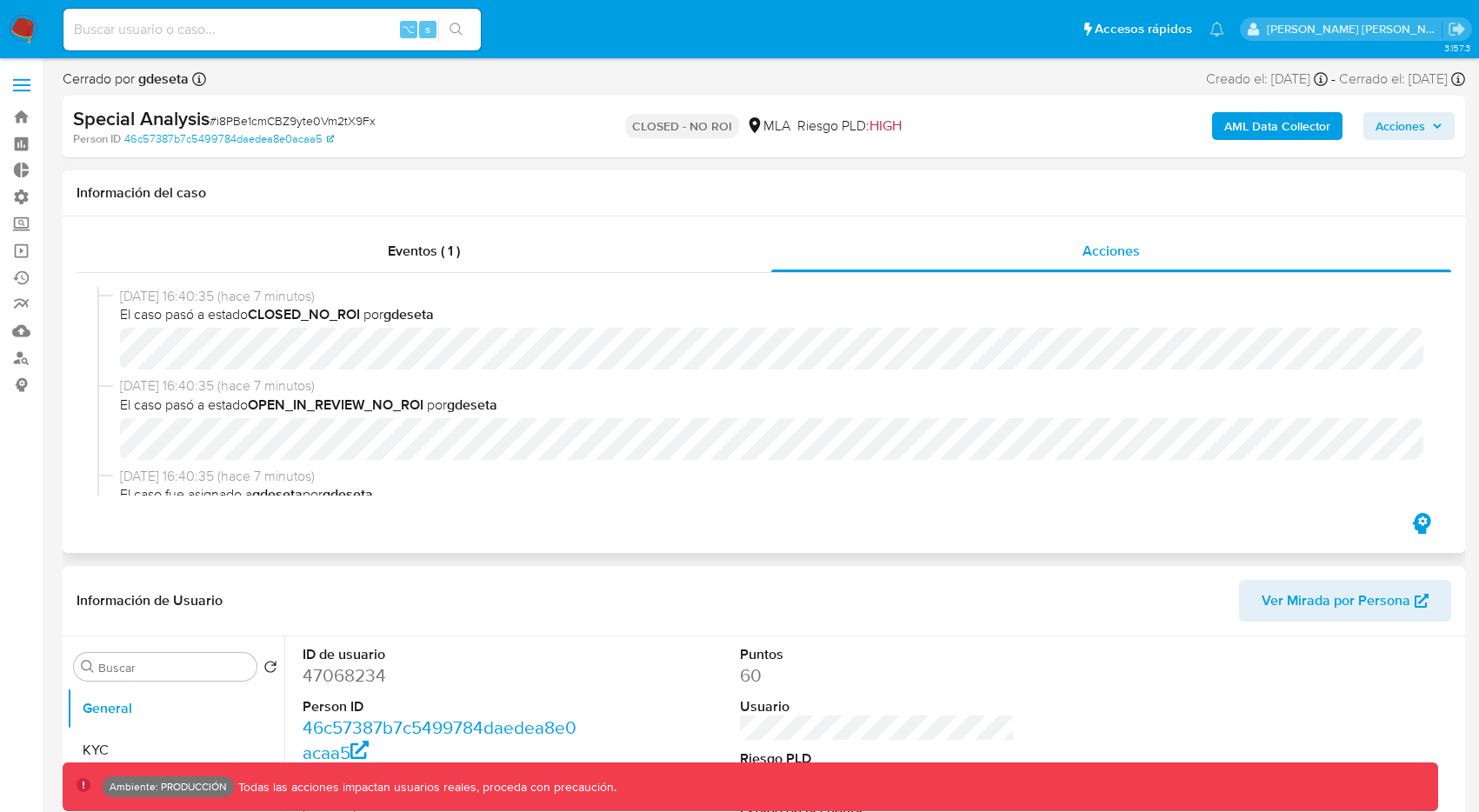
select select "10"
click at [545, 256] on div "Eventos ( 1 )" at bounding box center [423, 251] width 695 height 42
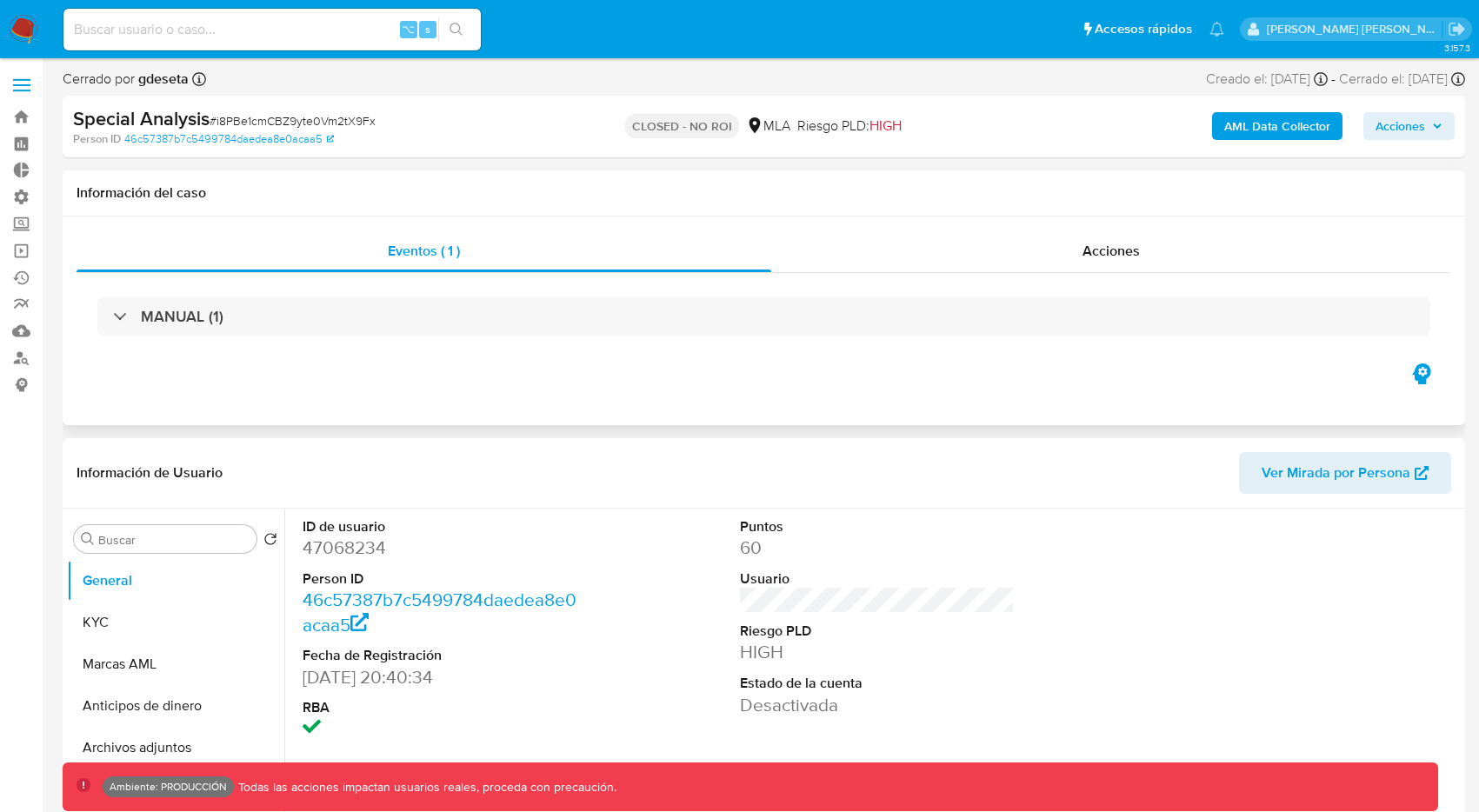
click at [385, 337] on div "MANUAL (1)" at bounding box center [763, 316] width 1374 height 87
click at [385, 336] on div "MANUAL (1)" at bounding box center [763, 316] width 1374 height 87
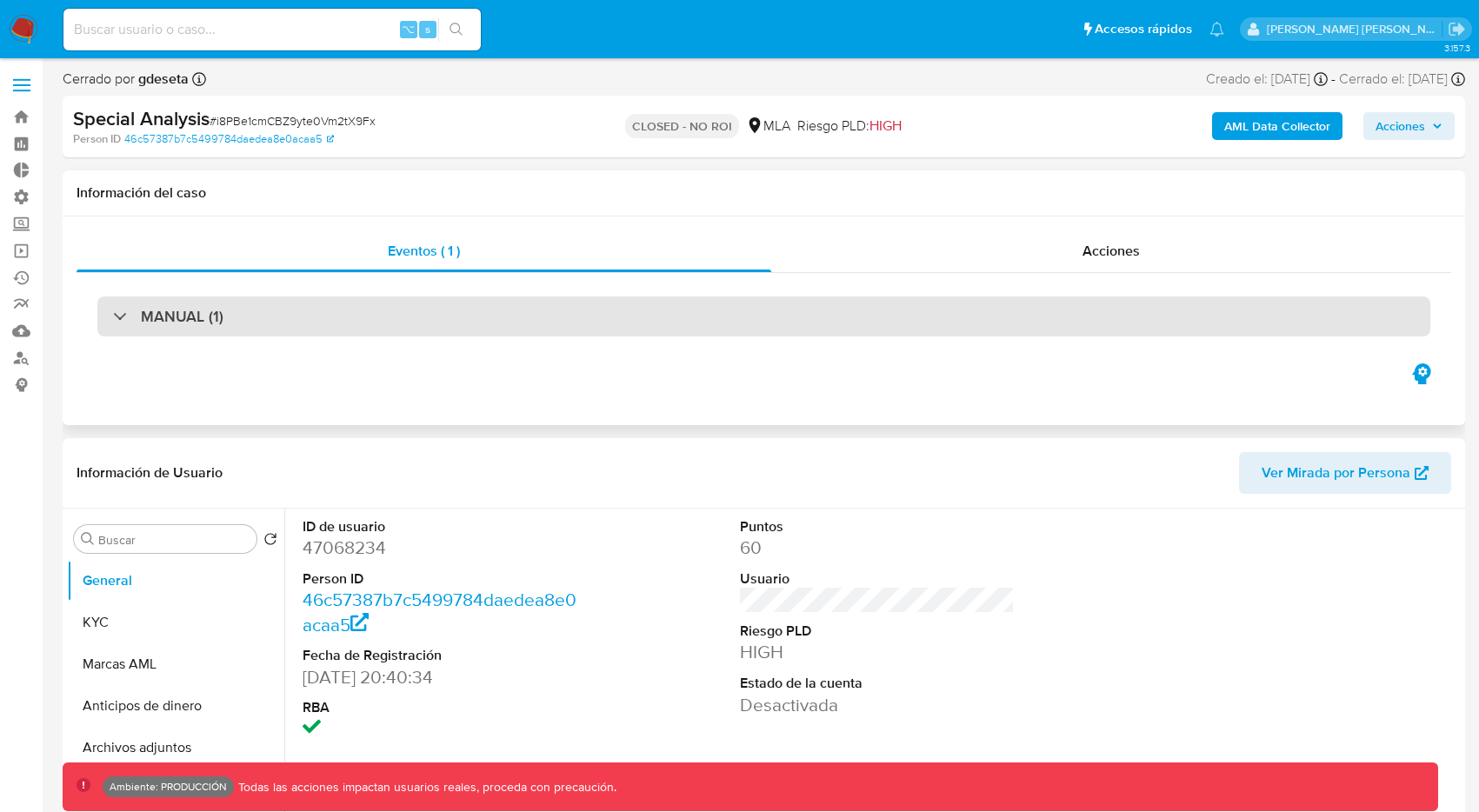
click at [390, 331] on div "MANUAL (1)" at bounding box center [764, 317] width 1333 height 40
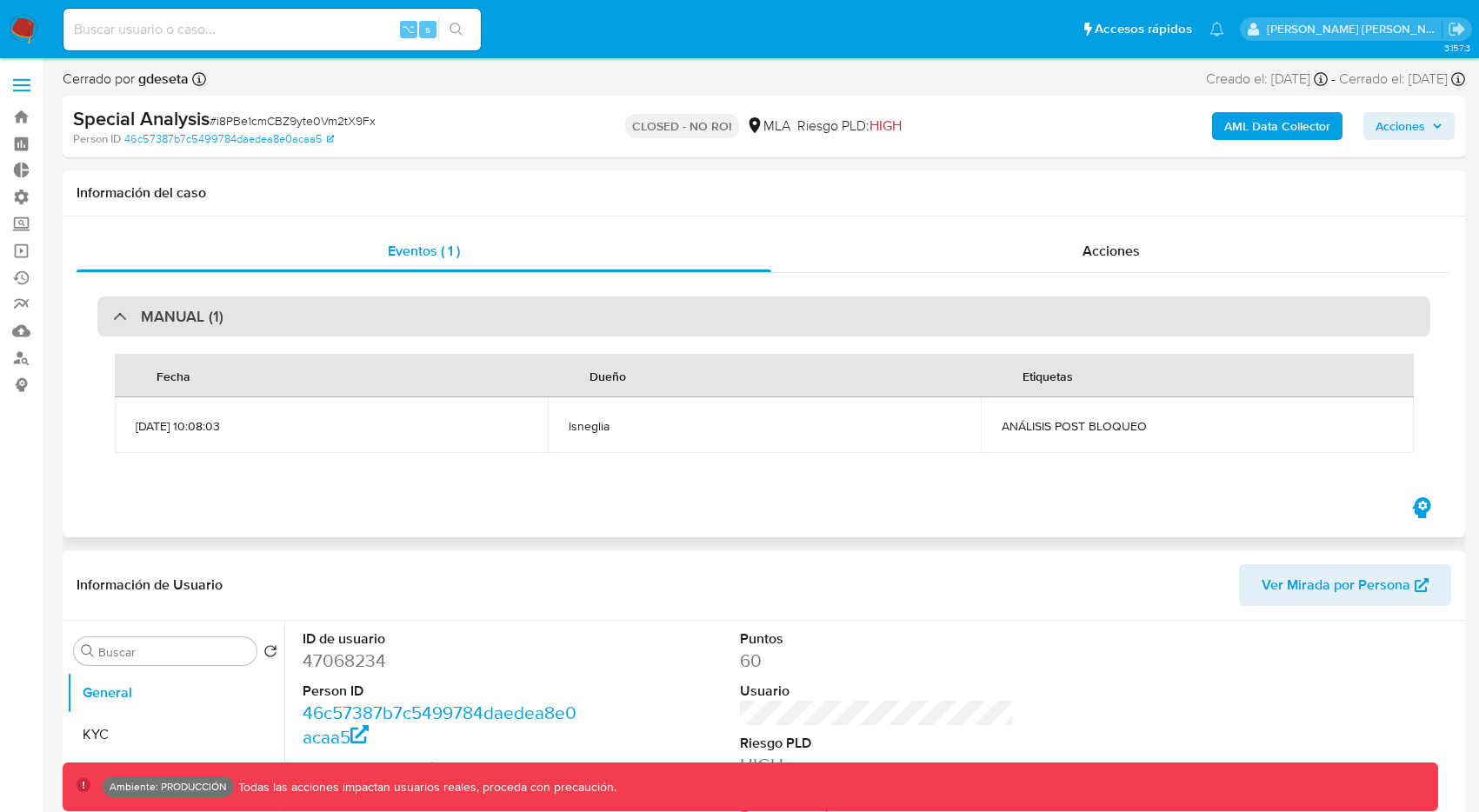
click at [400, 322] on div "MANUAL (1)" at bounding box center [764, 317] width 1333 height 40
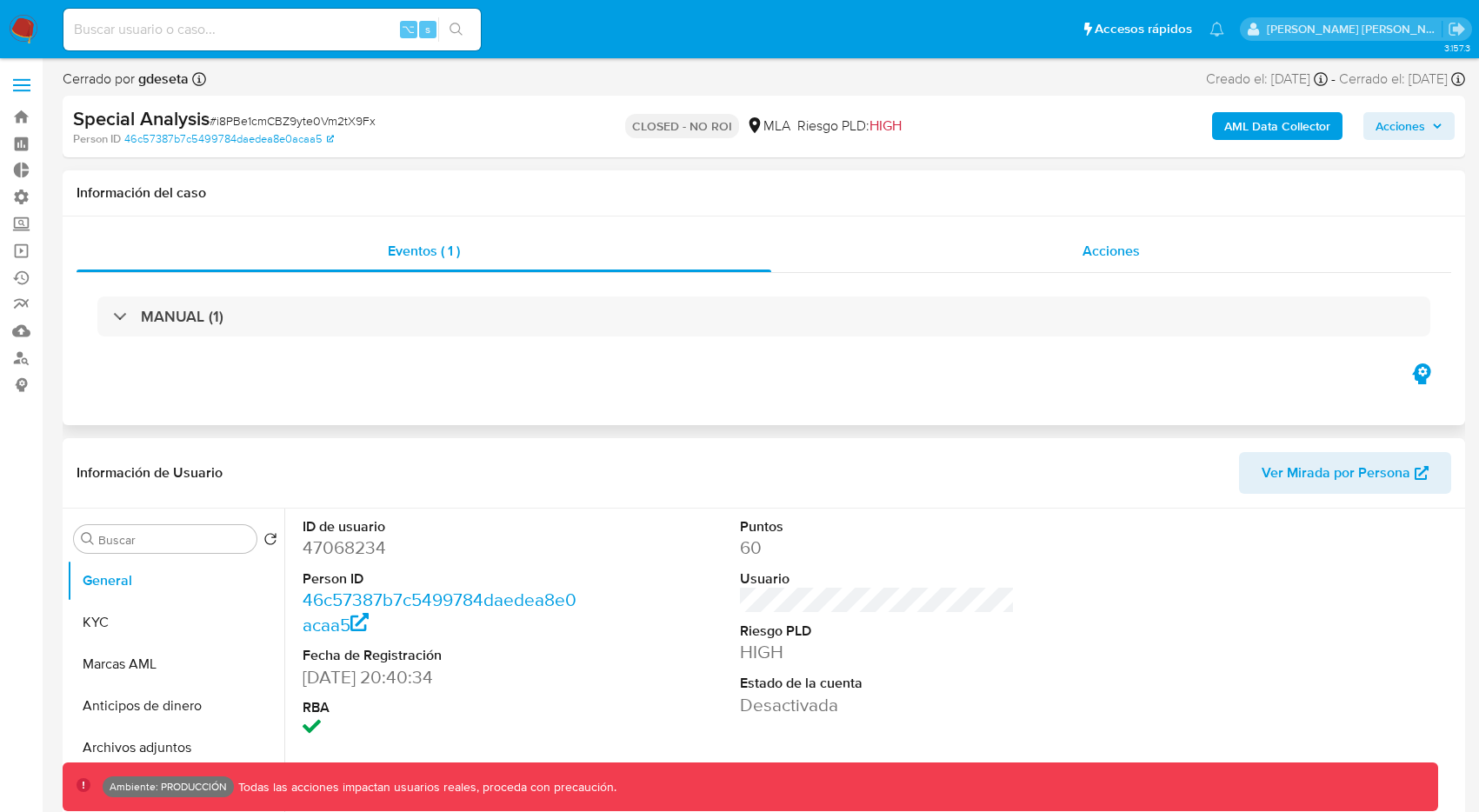
click at [841, 240] on div "Acciones" at bounding box center [1111, 251] width 680 height 42
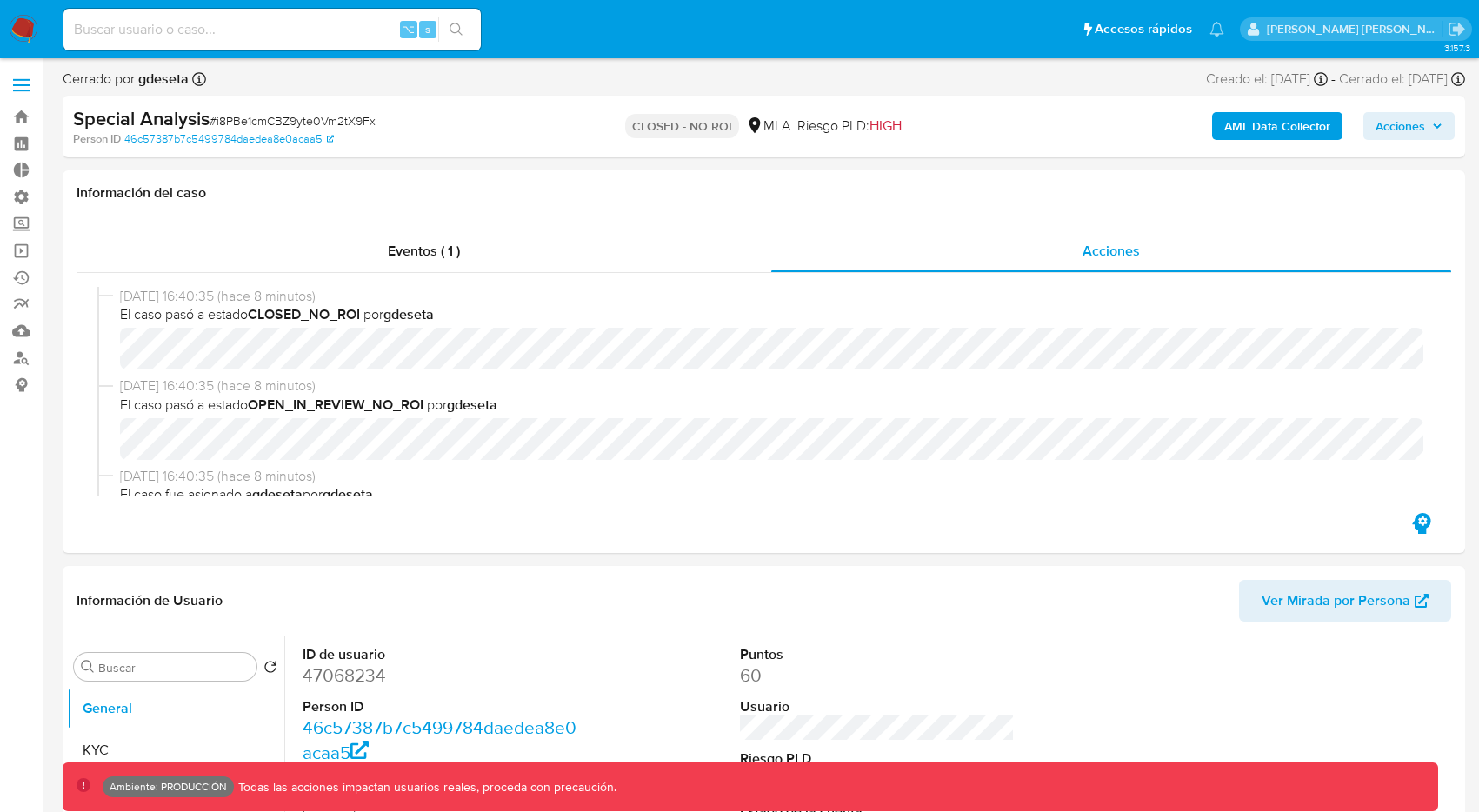
click at [1408, 125] on span "Acciones" at bounding box center [1400, 126] width 49 height 28
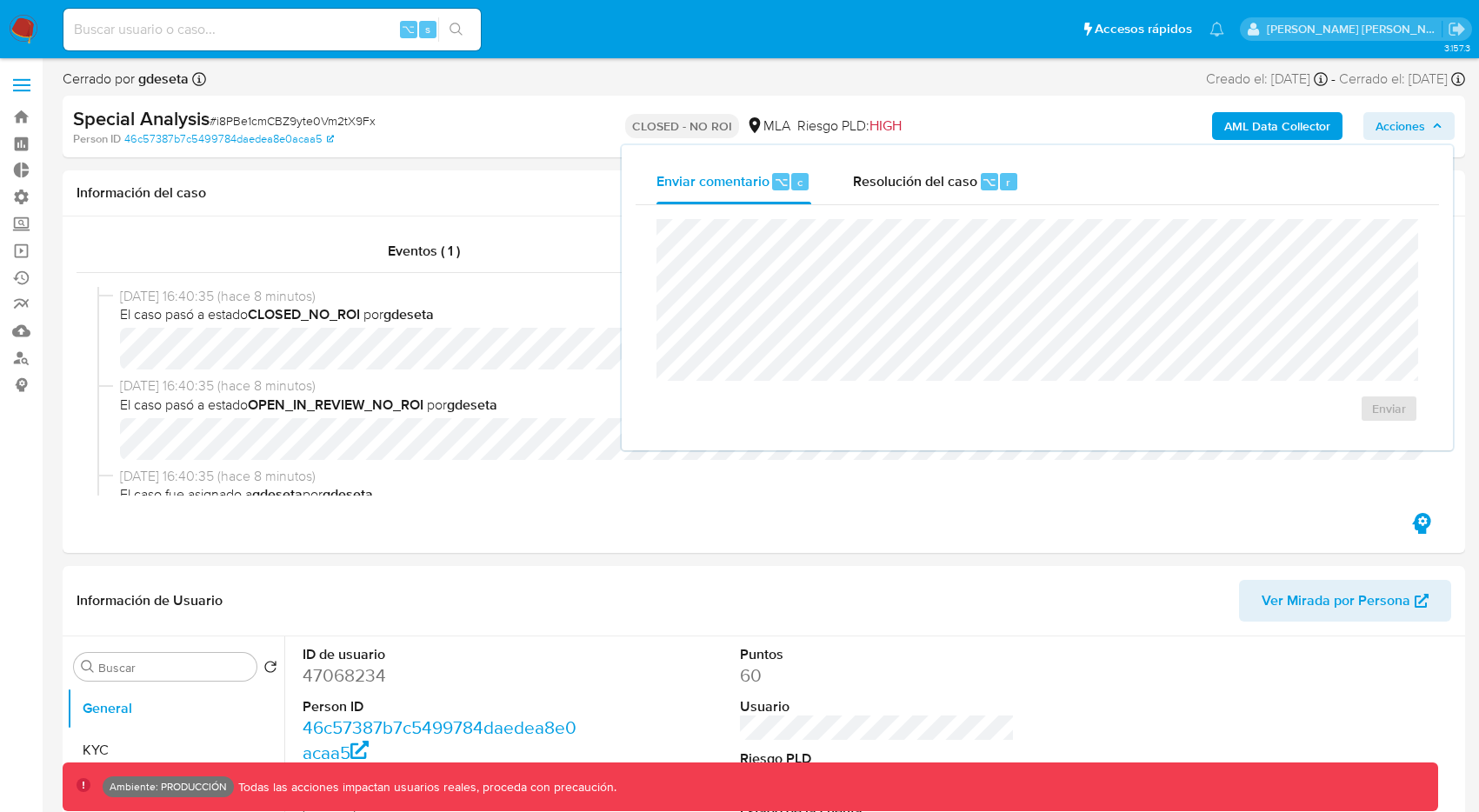
click at [1278, 87] on div "Creado el: 03/09/2025 Creado el: 03/09/2025 10:08:03" at bounding box center [1266, 79] width 122 height 19
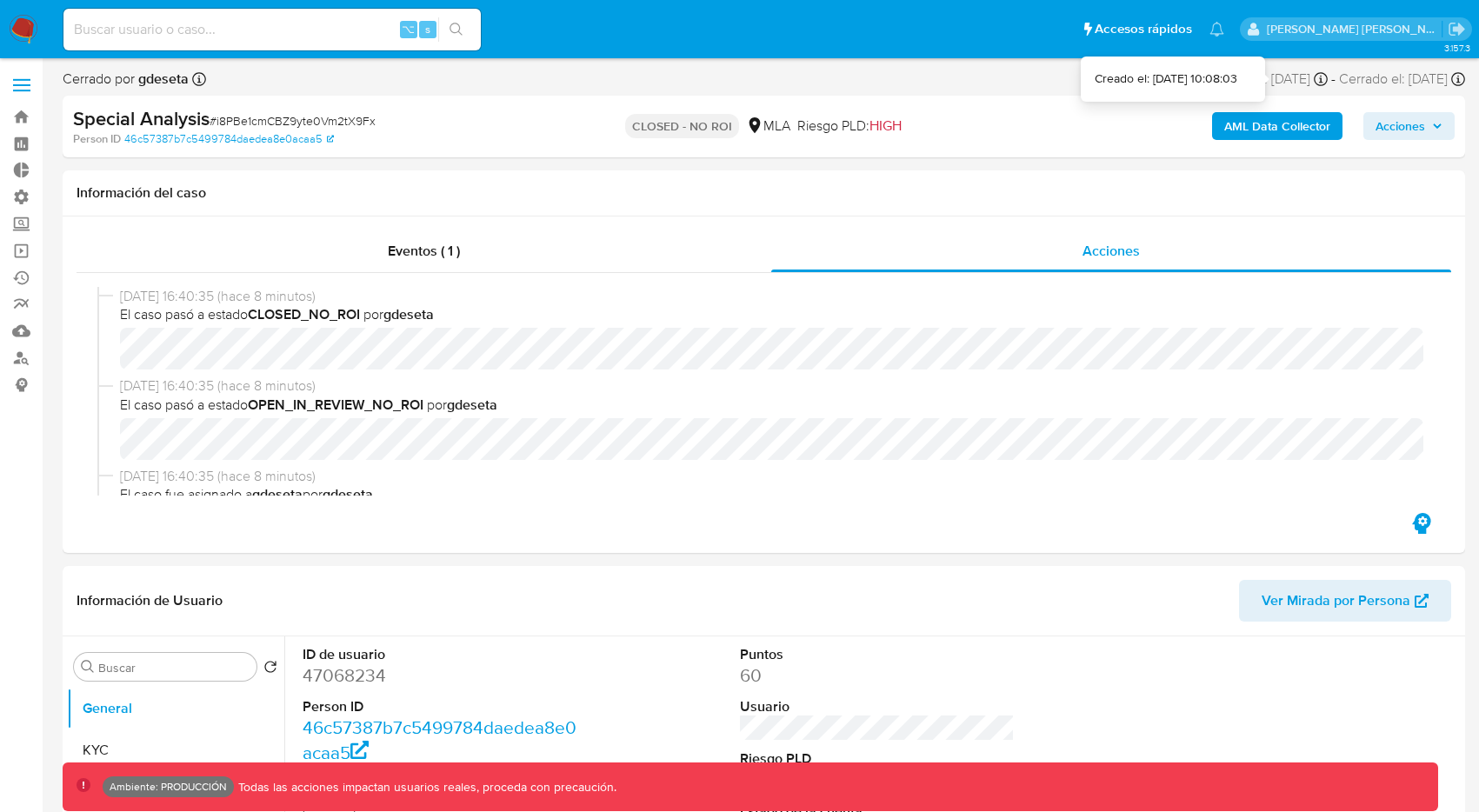
click at [1314, 84] on icon at bounding box center [1321, 79] width 14 height 14
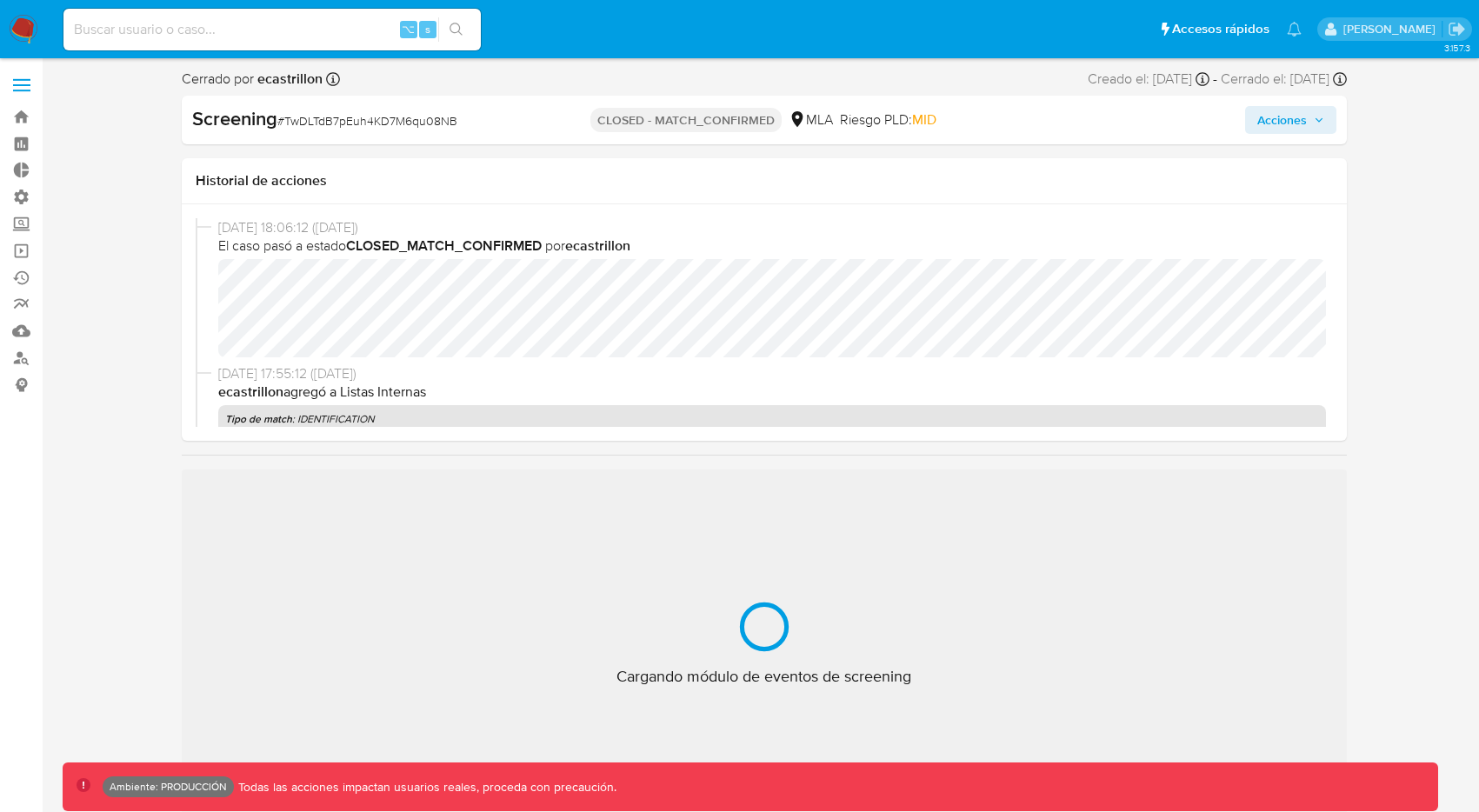
click at [1275, 111] on span "Acciones" at bounding box center [1282, 120] width 49 height 28
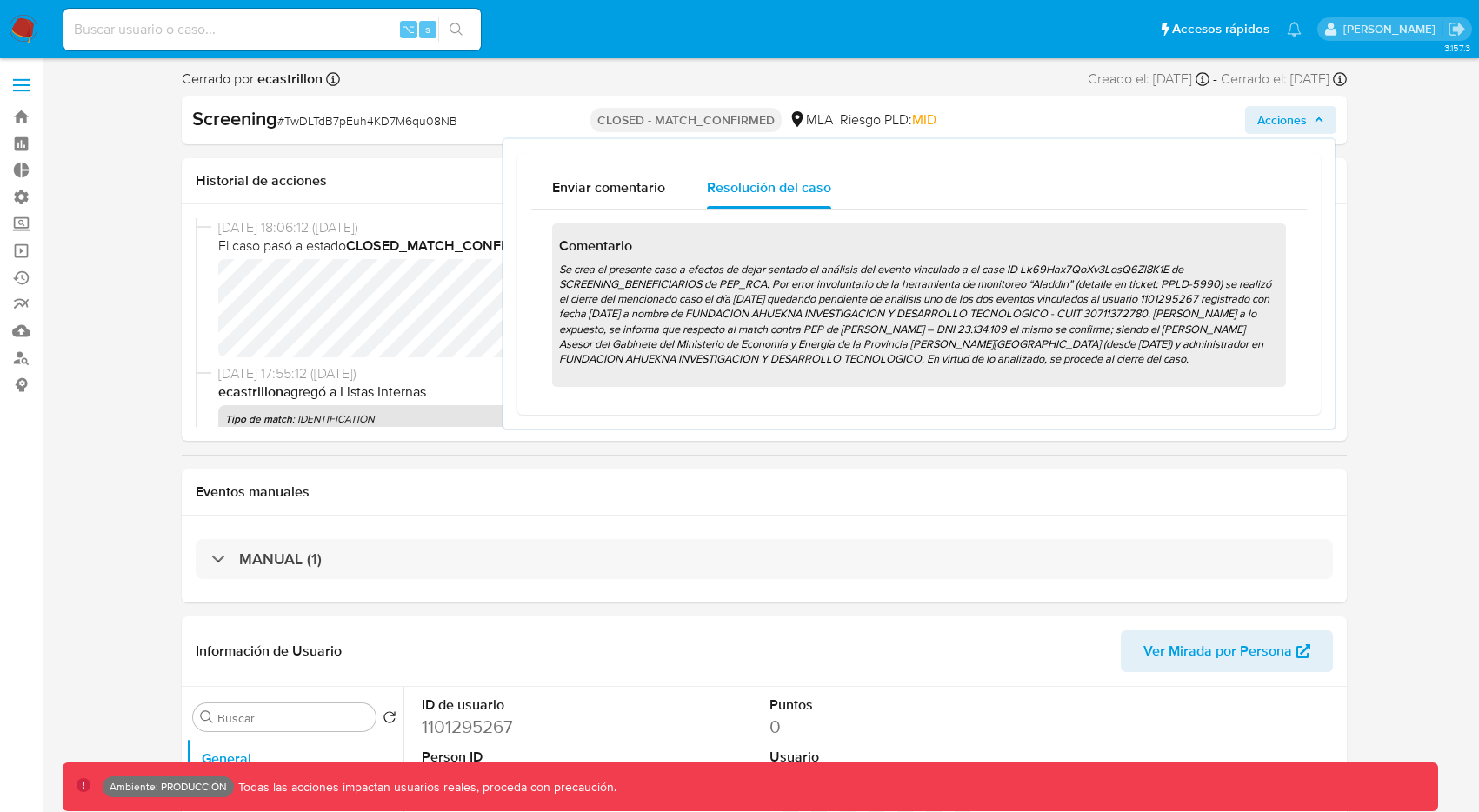
select select "10"
click at [630, 189] on span "Enviar comentario" at bounding box center [609, 187] width 113 height 20
